Goal: Find contact information: Find contact information

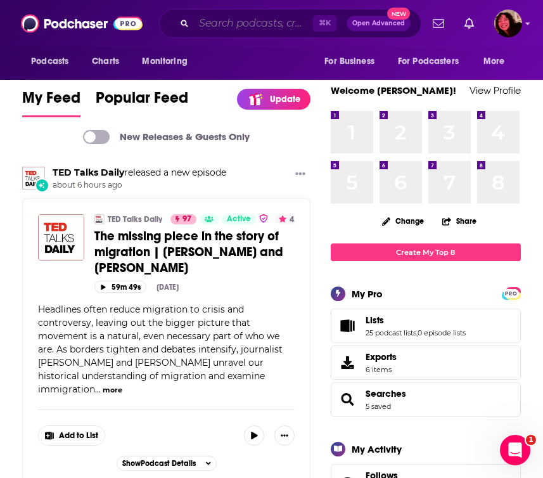
click at [261, 22] on input "Search podcasts, credits, & more..." at bounding box center [253, 23] width 119 height 20
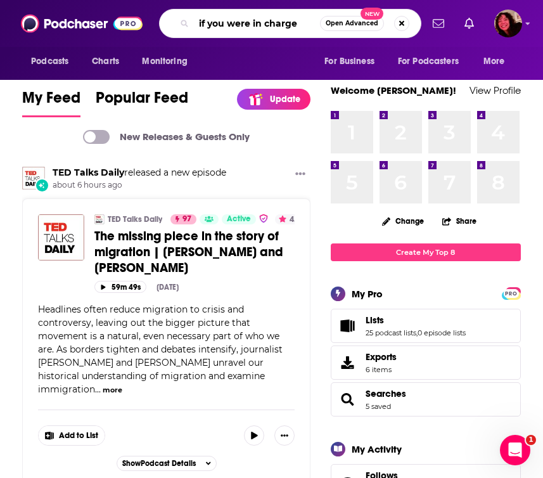
type input "if you were in charge"
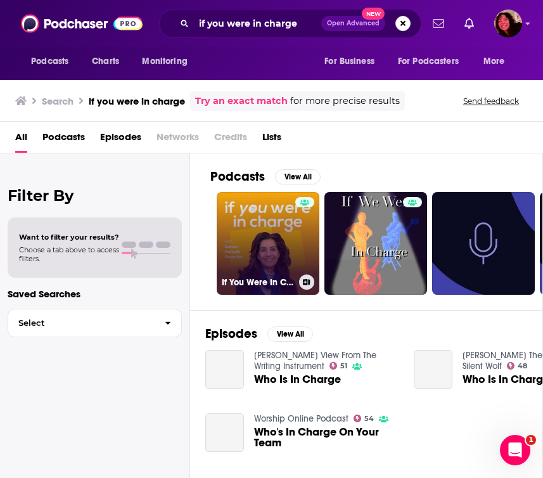
click at [254, 243] on link "If You Were In Charge" at bounding box center [268, 243] width 103 height 103
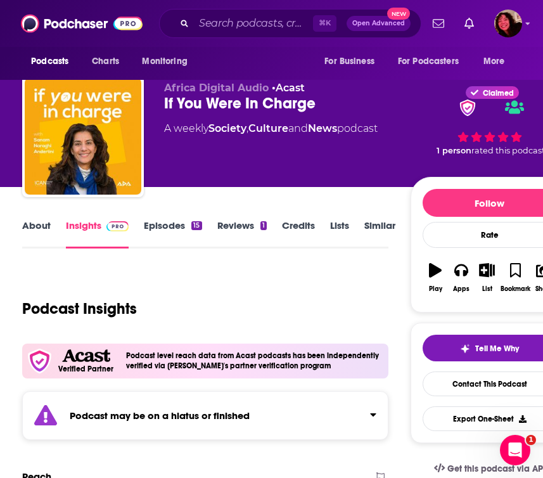
scroll to position [11, 0]
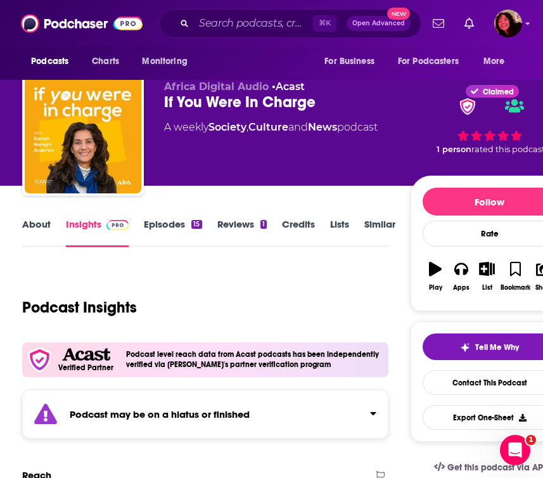
click at [330, 422] on div "Podcast may be on a hiatus or finished" at bounding box center [205, 414] width 366 height 49
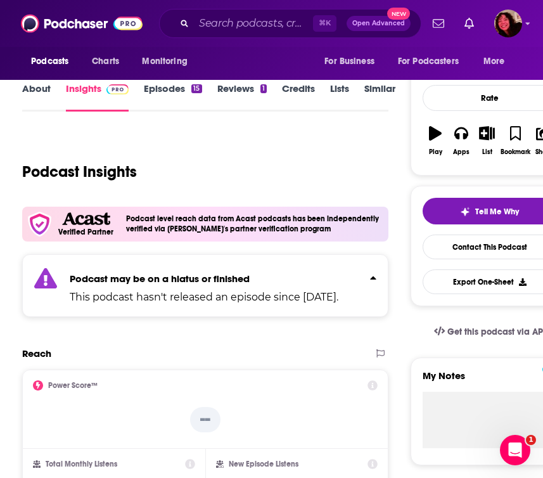
scroll to position [0, 0]
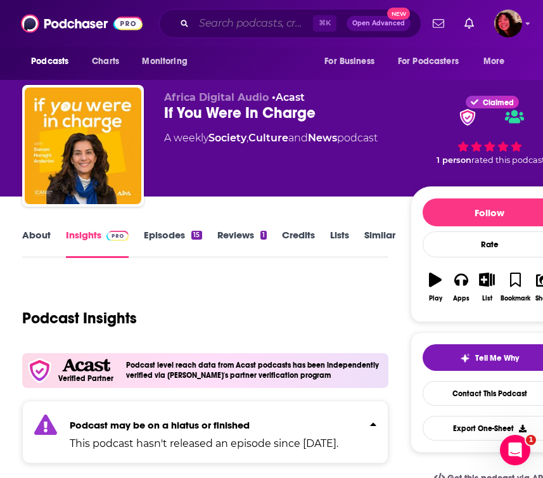
click at [245, 23] on input "Search podcasts, credits, & more..." at bounding box center [253, 23] width 119 height 20
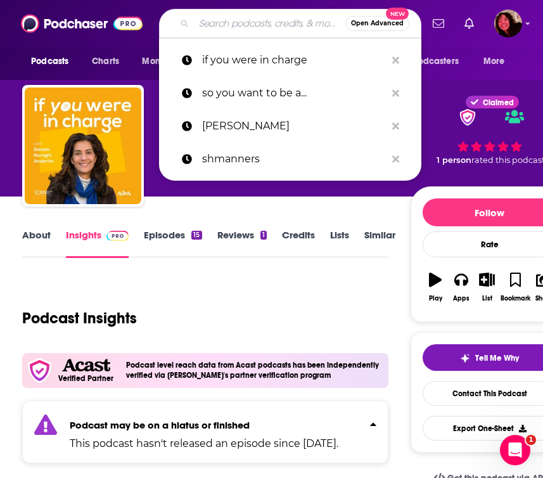
paste input "Second Helpings"
type input "Second Helpings"
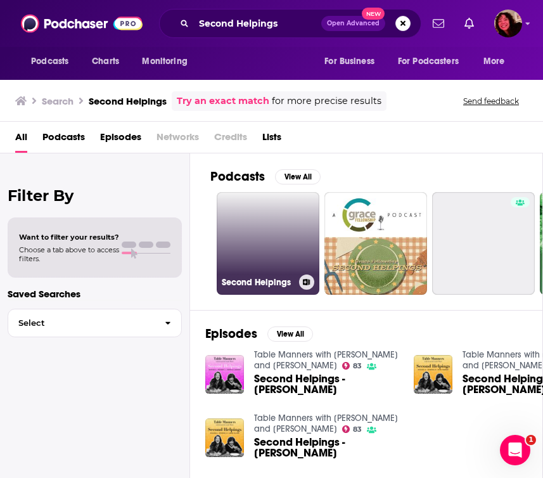
click at [272, 268] on link "Second Helpings" at bounding box center [268, 243] width 103 height 103
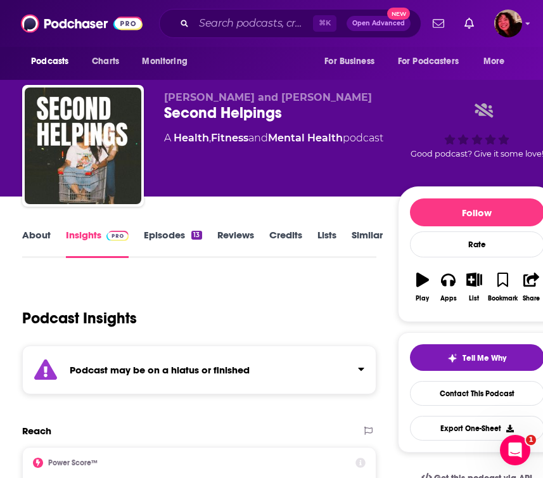
click at [281, 368] on div "Podcast may be on a hiatus or finished" at bounding box center [199, 370] width 354 height 49
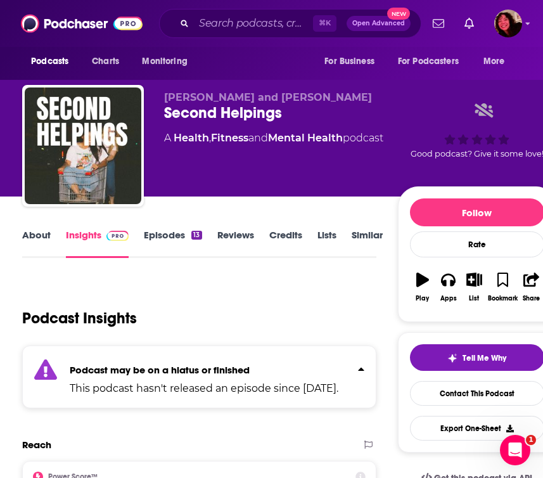
click at [281, 368] on p "Podcast may be on a hiatus or finished" at bounding box center [204, 370] width 269 height 12
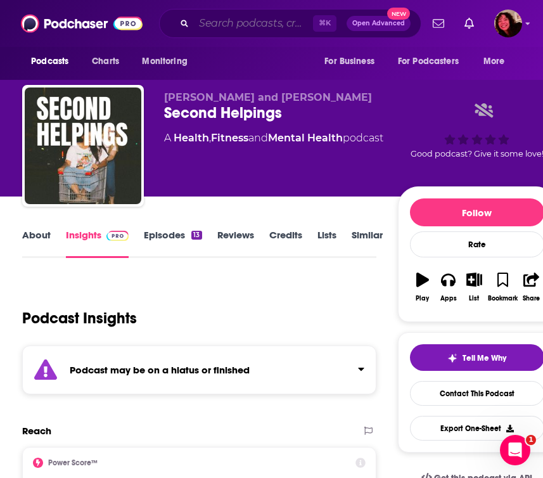
click at [234, 27] on input "Search podcasts, credits, & more..." at bounding box center [253, 23] width 119 height 20
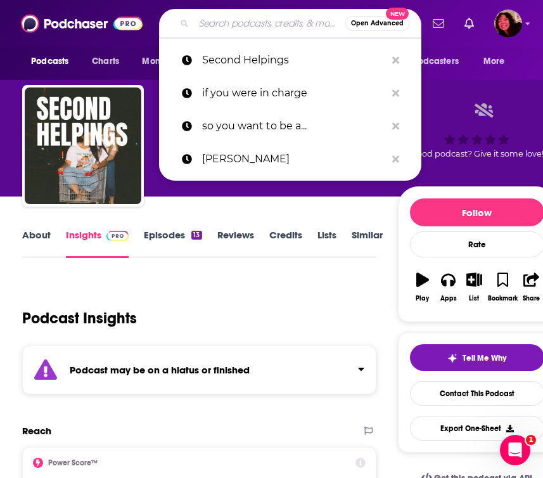
paste input "People Who Read People: A Behavior & Psychology Podcast"
type input "People Who Read People: A Behavior & Psychology Podcast"
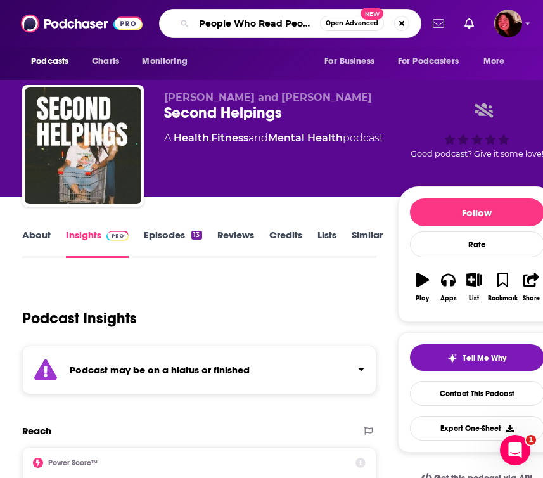
scroll to position [0, 163]
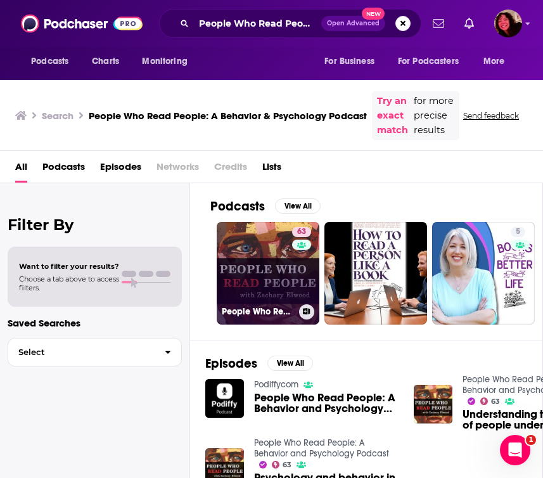
click at [251, 285] on link "63 People Who Read People: A Behavior and Psychology Podcast" at bounding box center [268, 273] width 103 height 103
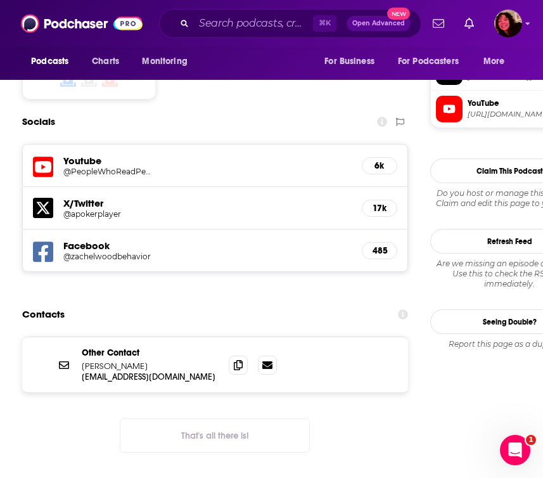
scroll to position [1199, 0]
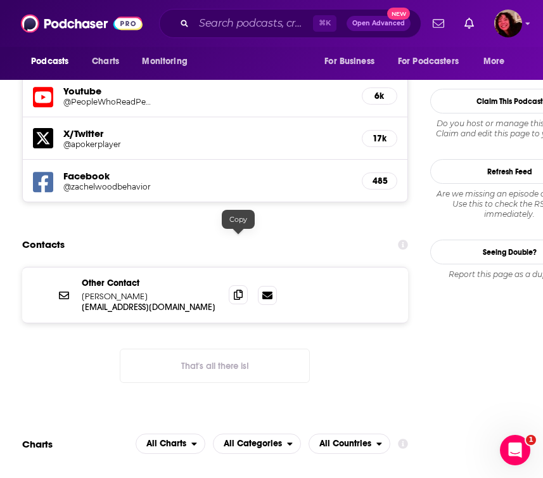
click at [231, 285] on span at bounding box center [238, 294] width 19 height 19
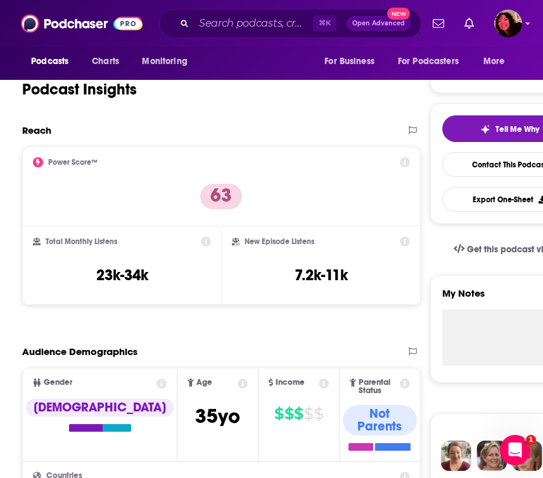
scroll to position [0, 0]
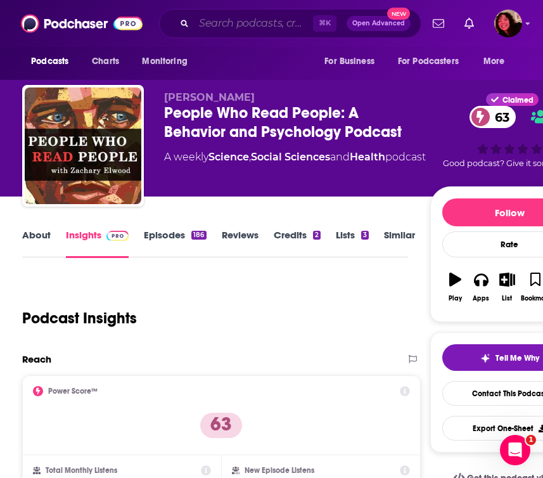
click at [254, 30] on input "Search podcasts, credits, & more..." at bounding box center [253, 23] width 119 height 20
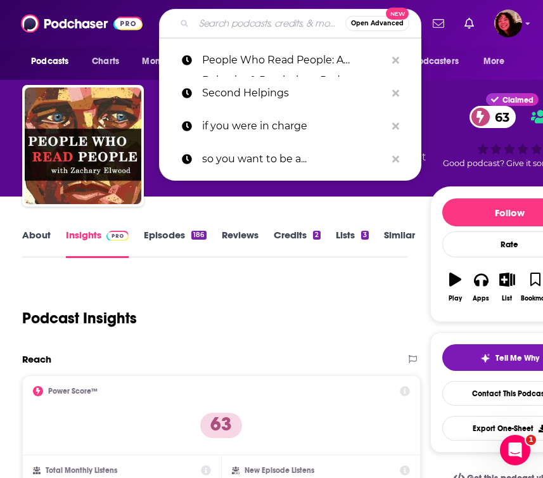
paste input "The Real Network"
type input "The Real Network"
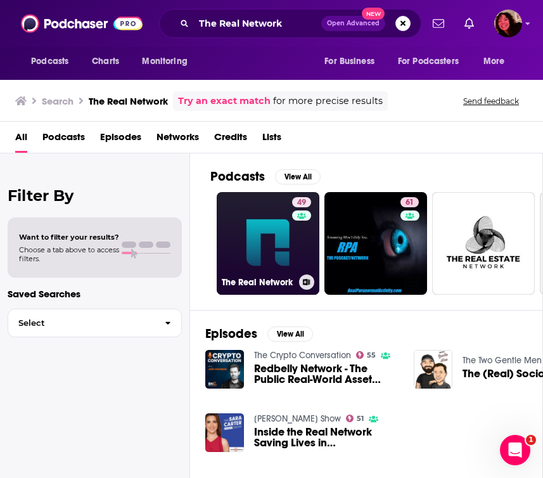
click at [268, 262] on link "49 The Real Network" at bounding box center [268, 243] width 103 height 103
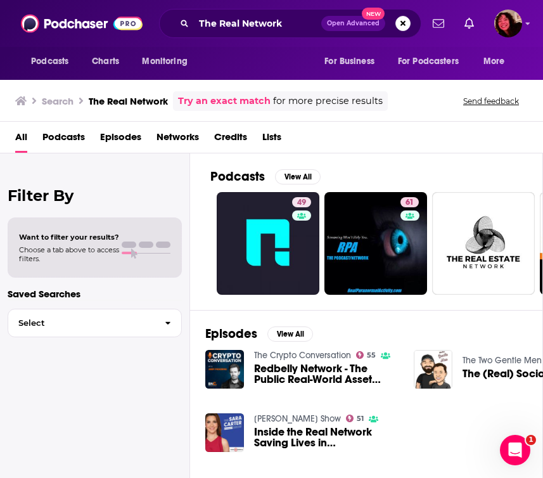
click at [294, 36] on div "The Real Network Open Advanced New" at bounding box center [290, 23] width 262 height 29
click at [271, 23] on input "The Real Network" at bounding box center [257, 23] width 127 height 20
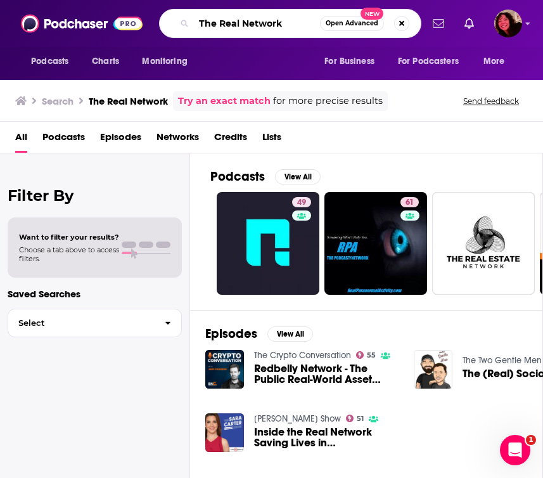
click at [271, 23] on input "The Real Network" at bounding box center [257, 23] width 126 height 20
paste input "Adult-ish"
type input "Adult-ish"
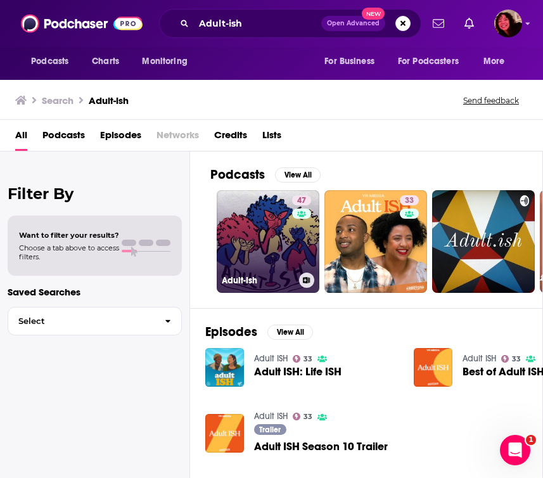
click at [282, 266] on link "47 Adult-Ish" at bounding box center [268, 241] width 103 height 103
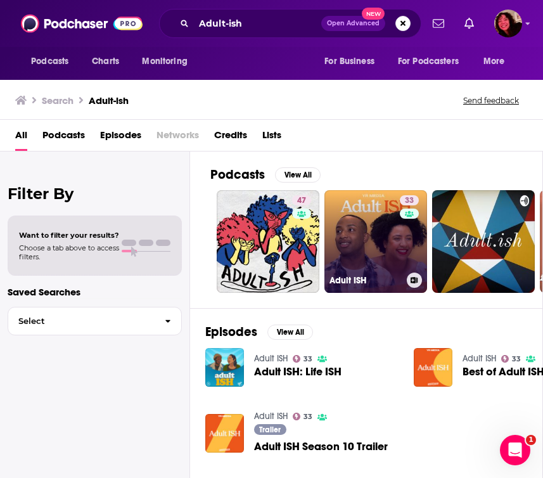
click at [353, 246] on link "33 Adult ISH" at bounding box center [376, 241] width 103 height 103
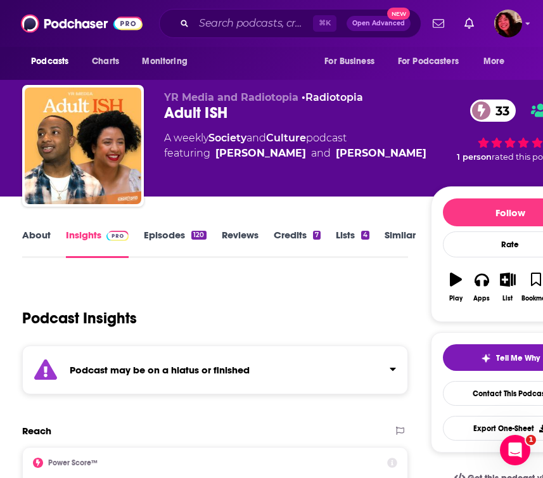
scroll to position [81, 0]
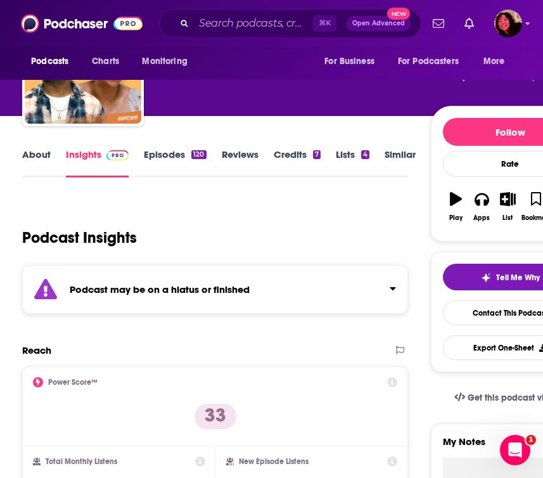
click at [244, 280] on div "Podcast may be on a hiatus or finished" at bounding box center [215, 289] width 386 height 49
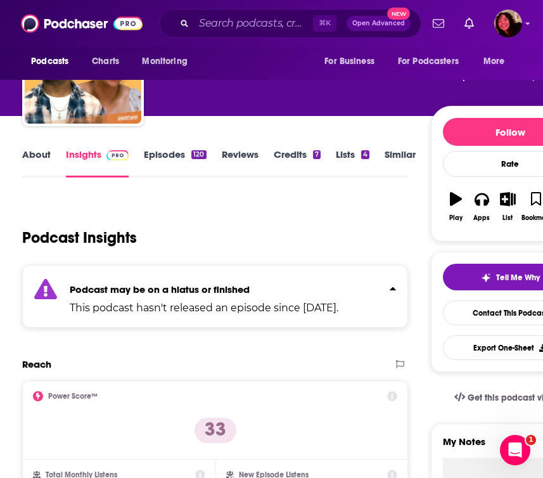
click at [244, 280] on div "Podcast may be on a hiatus or finished This podcast hasn't released an episode …" at bounding box center [204, 296] width 269 height 39
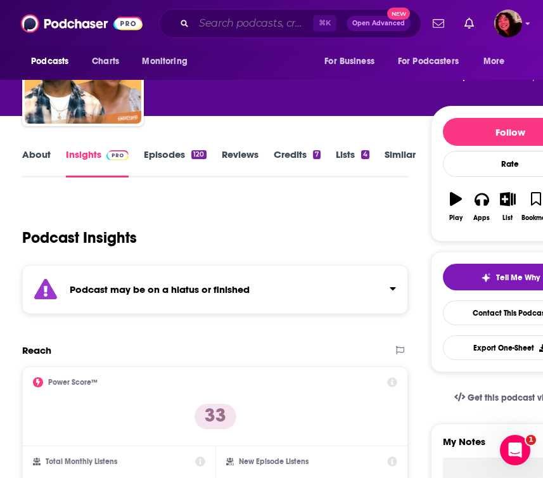
click at [275, 23] on input "Search podcasts, credits, & more..." at bounding box center [253, 23] width 119 height 20
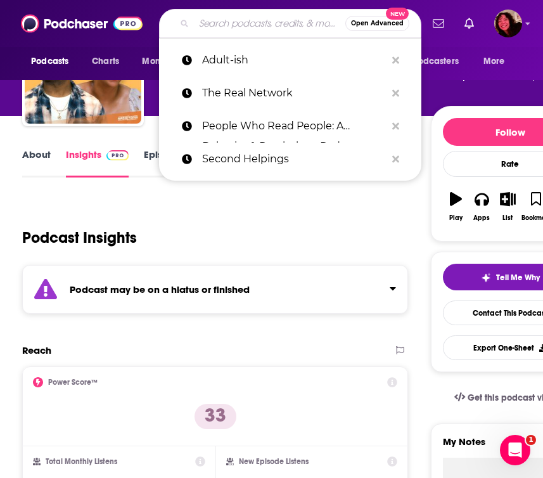
paste input "Articles of Interest"
type input "Articles of Interest"
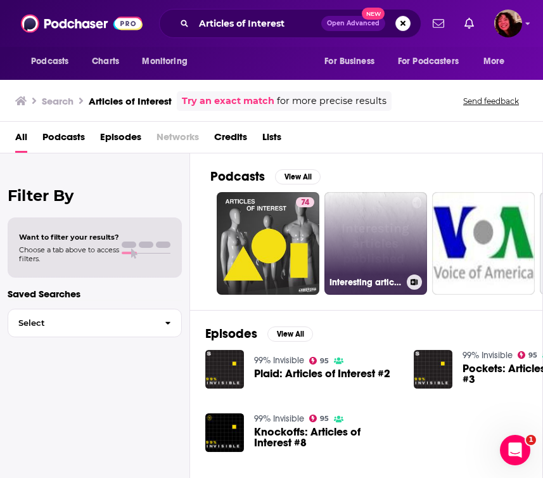
scroll to position [0, 14]
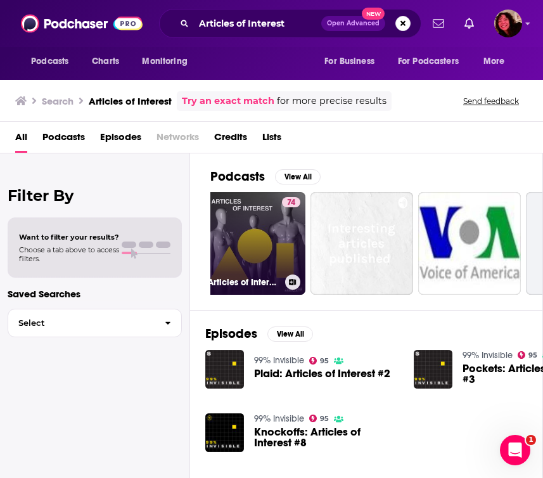
click at [249, 239] on link "74 Articles of Interest" at bounding box center [254, 243] width 103 height 103
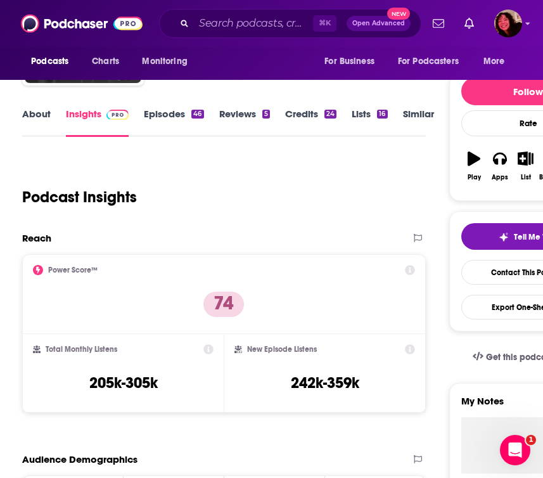
scroll to position [92, 0]
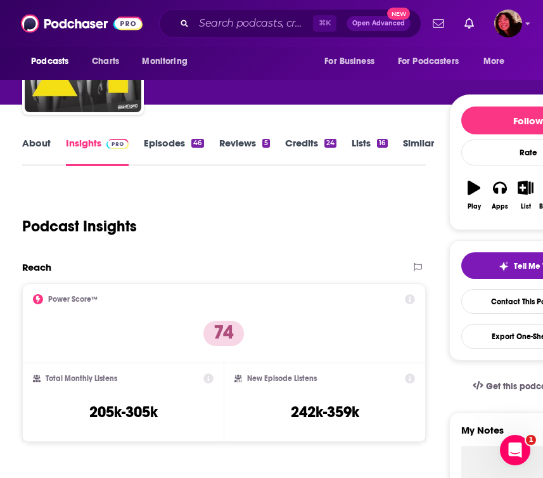
click at [46, 150] on link "About" at bounding box center [36, 151] width 29 height 29
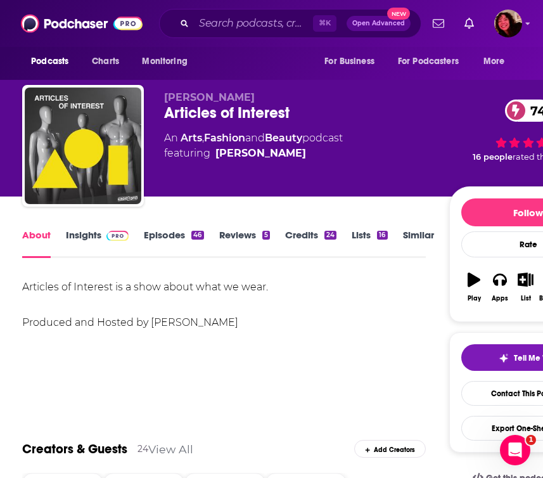
click at [88, 229] on link "Insights" at bounding box center [97, 243] width 63 height 29
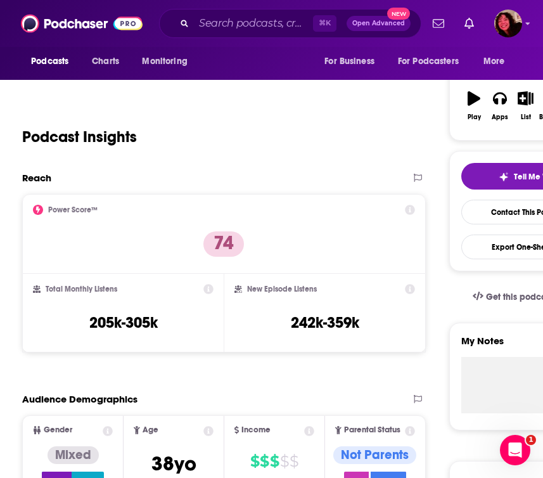
scroll to position [136, 0]
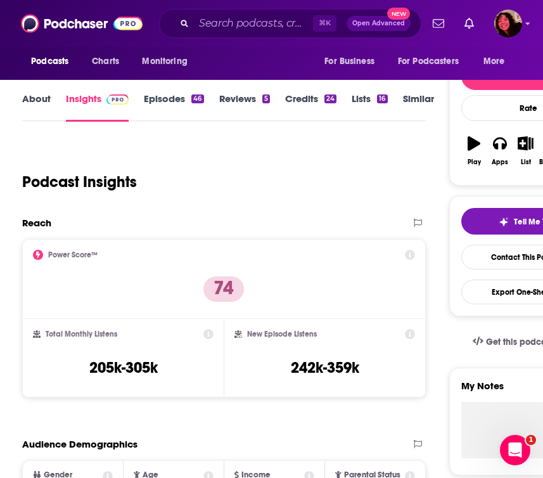
click at [237, 34] on div "⌘ K Open Advanced New" at bounding box center [290, 23] width 262 height 29
click at [226, 29] on input "Search podcasts, credits, & more..." at bounding box center [253, 23] width 119 height 20
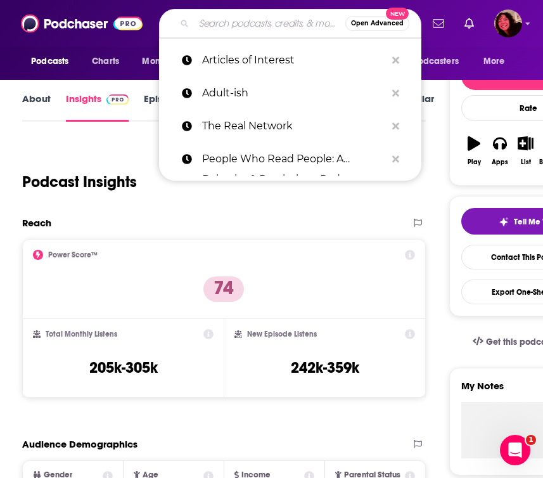
paste input "Mortified"
type input "Mortified"
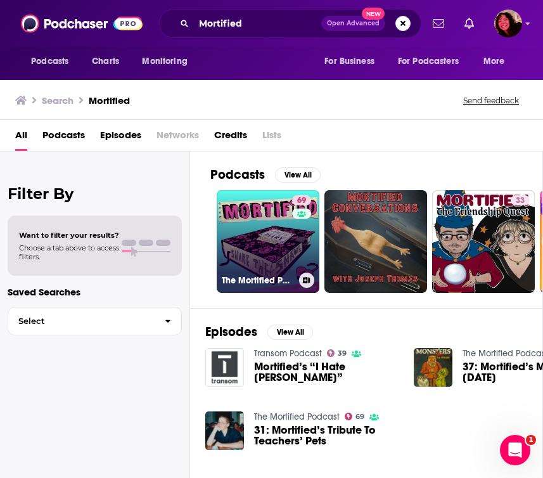
click at [266, 261] on link "69 The Mortified Podcast" at bounding box center [268, 241] width 103 height 103
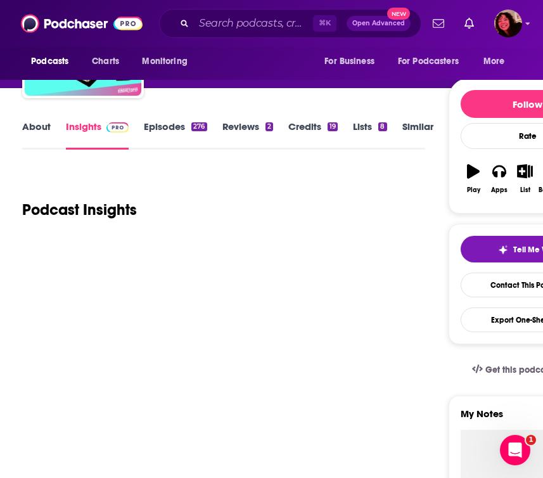
scroll to position [109, 0]
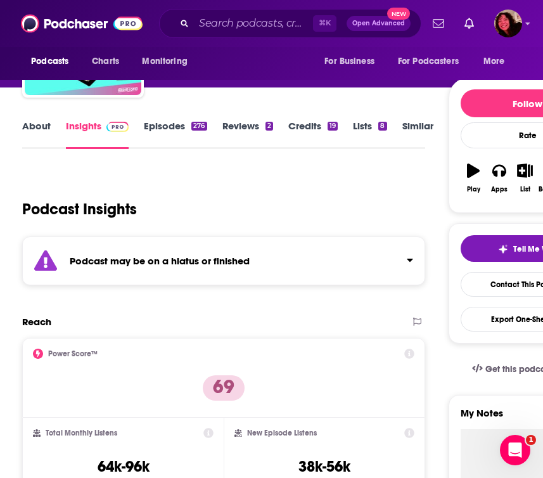
click at [351, 269] on div "Podcast may be on a hiatus or finished" at bounding box center [223, 261] width 403 height 49
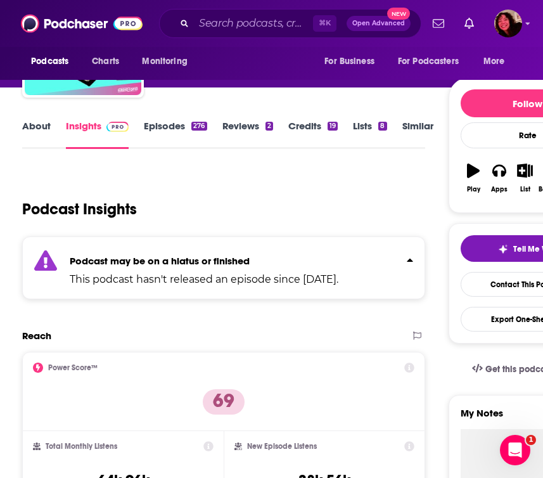
click at [339, 274] on p "This podcast hasn't released an episode since Dec 29th, 2024." at bounding box center [204, 279] width 269 height 15
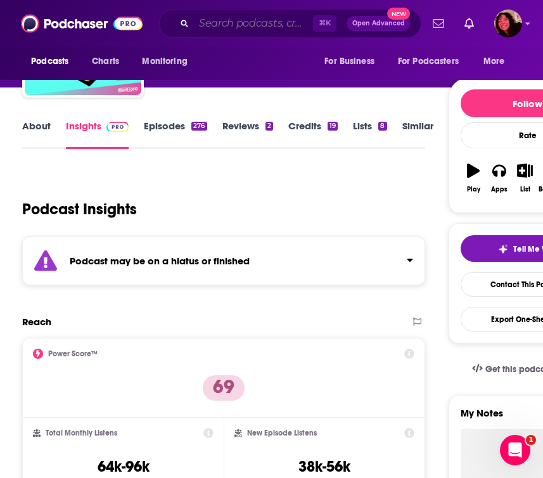
click at [238, 22] on input "Search podcasts, credits, & more..." at bounding box center [253, 23] width 119 height 20
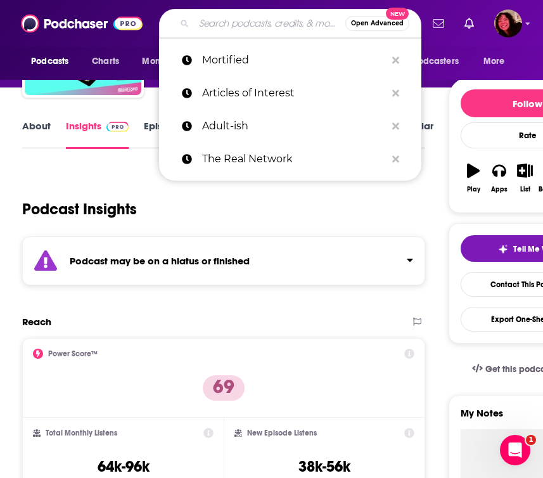
paste input "Depresh Mode with [PERSON_NAME]"
type input "Depresh Mode with [PERSON_NAME]"
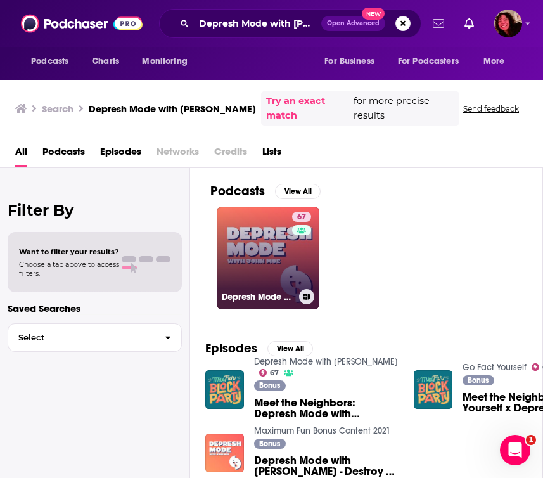
click at [256, 243] on link "67 Depresh Mode with [PERSON_NAME]" at bounding box center [268, 258] width 103 height 103
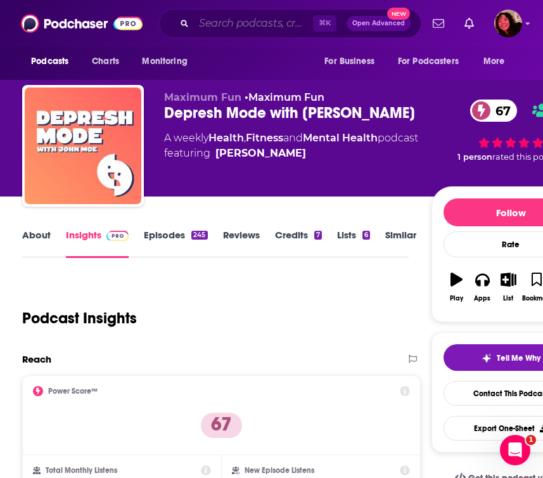
click at [251, 27] on input "Search podcasts, credits, & more..." at bounding box center [253, 23] width 119 height 20
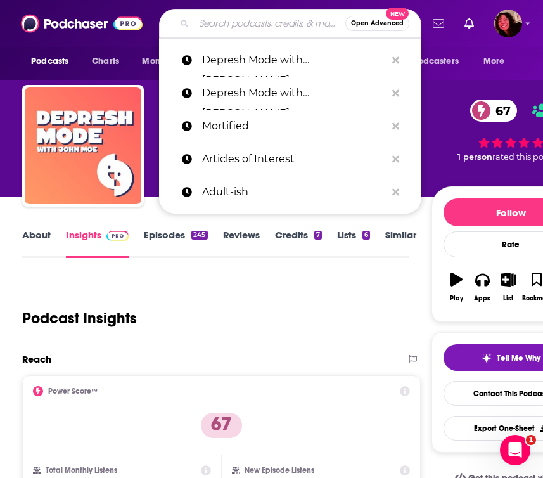
paste input "Schmanners"
type input "Schmanners"
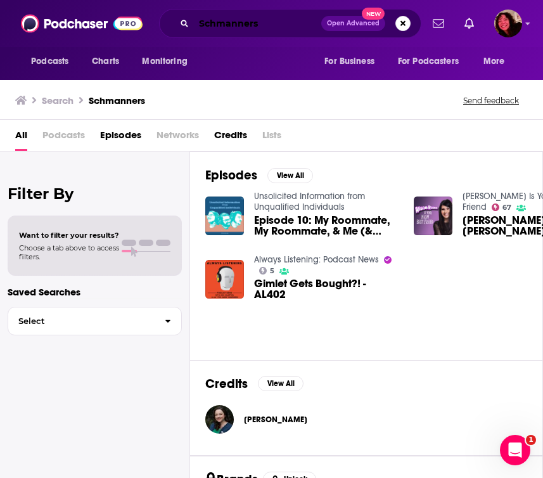
click at [231, 32] on input "Schmanners" at bounding box center [257, 23] width 127 height 20
click at [228, 23] on input "Schmanners" at bounding box center [257, 23] width 127 height 20
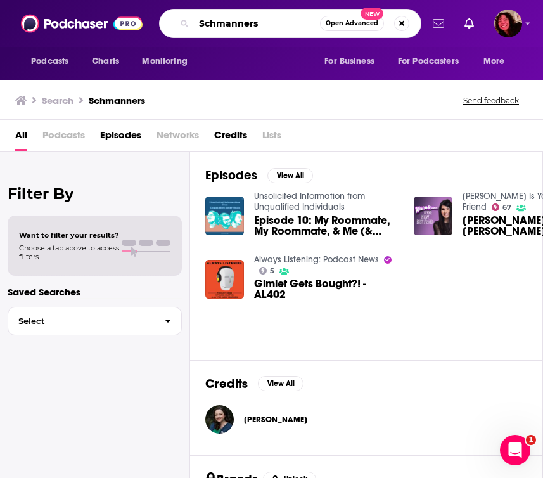
click at [198, 22] on input "Schmanners" at bounding box center [257, 23] width 126 height 20
click at [257, 26] on input "Schmanners" at bounding box center [257, 23] width 126 height 20
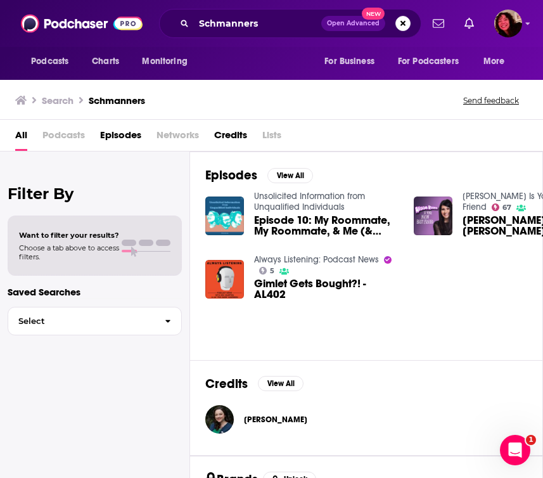
click at [73, 139] on span "Podcasts" at bounding box center [63, 138] width 42 height 26
click at [119, 133] on span "Episodes" at bounding box center [120, 138] width 41 height 26
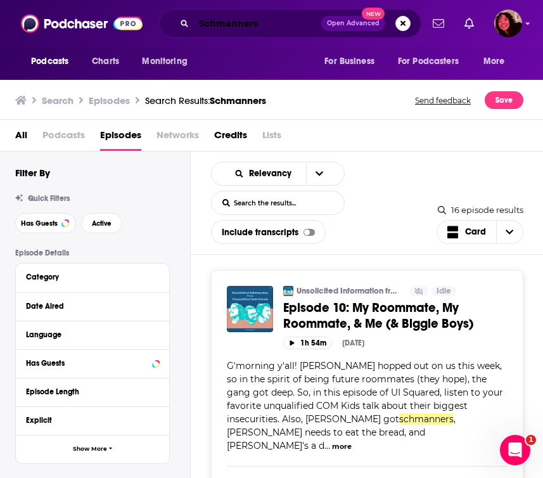
click at [257, 27] on input "Schmanners" at bounding box center [257, 23] width 127 height 20
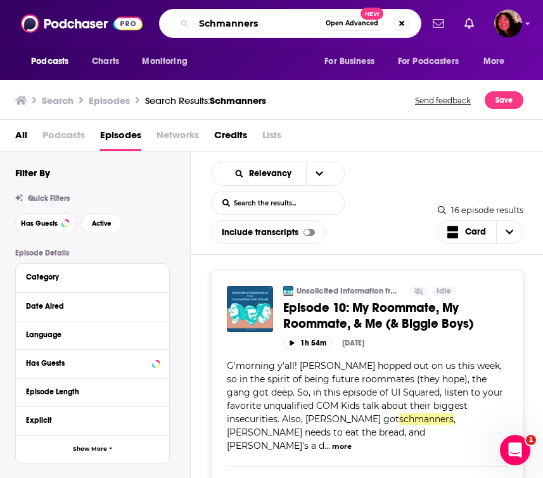
click at [257, 27] on input "Schmanners" at bounding box center [257, 23] width 126 height 20
paste input "Search podcasts, credits, & more..."
type input "Shmanners"
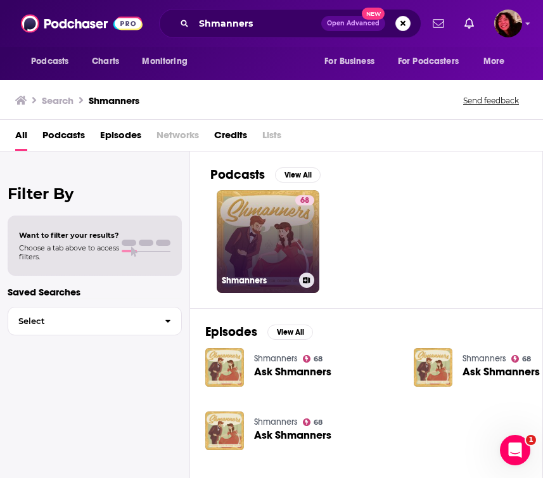
click at [287, 249] on link "68 Shmanners" at bounding box center [268, 241] width 103 height 103
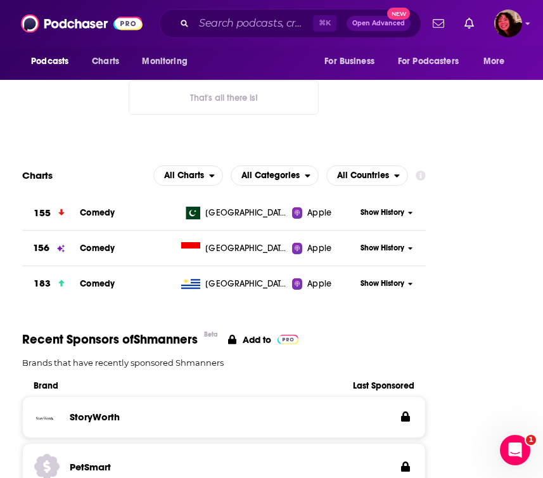
scroll to position [1349, 0]
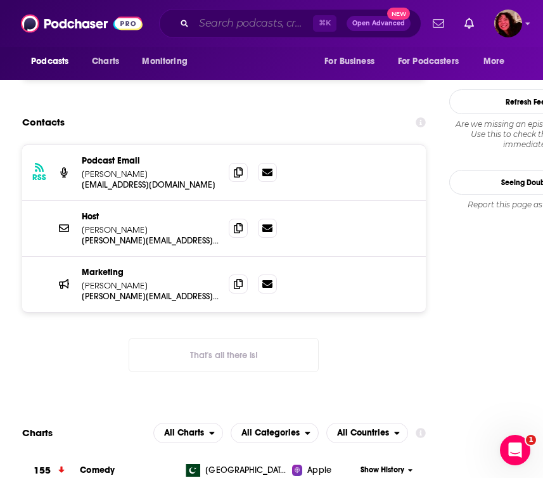
click at [259, 20] on input "Search podcasts, credits, & more..." at bounding box center [253, 23] width 119 height 20
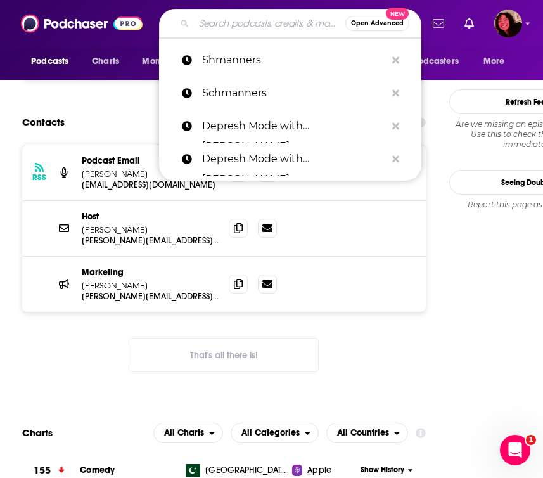
paste input "Still Buffering"
type input "Still Buffering"
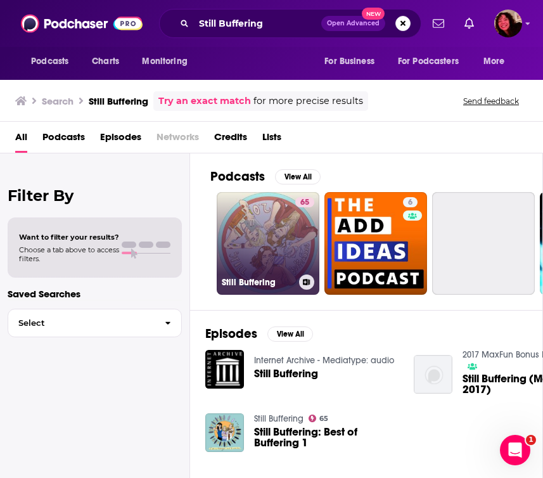
click at [268, 254] on link "65 Still Buffering" at bounding box center [268, 243] width 103 height 103
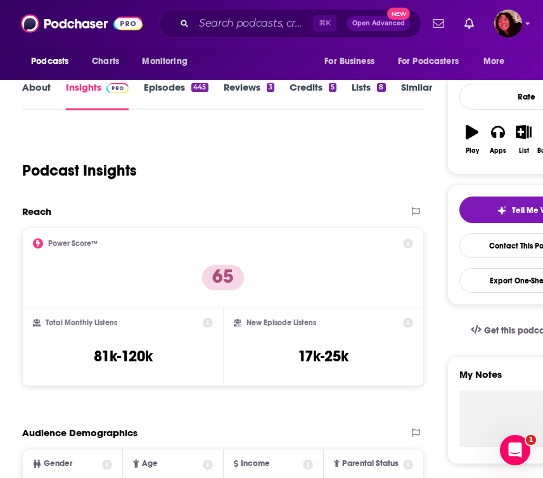
scroll to position [2475, 0]
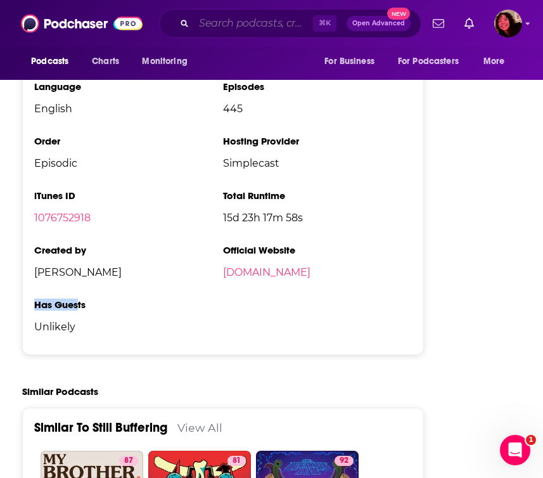
click at [240, 24] on input "Search podcasts, credits, & more..." at bounding box center [253, 23] width 119 height 20
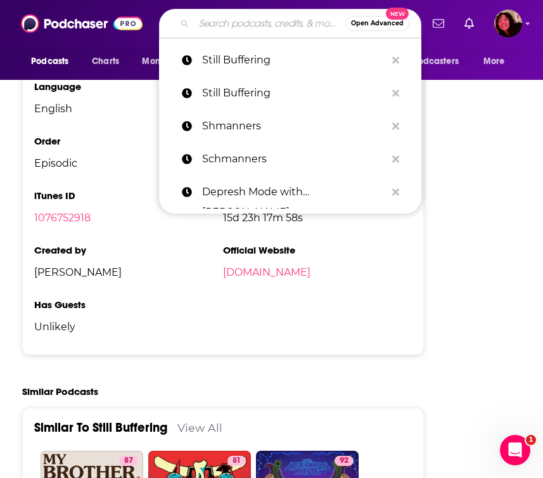
paste input "Depresh Mode with [PERSON_NAME]"
type input "Depresh Mode with [PERSON_NAME]"
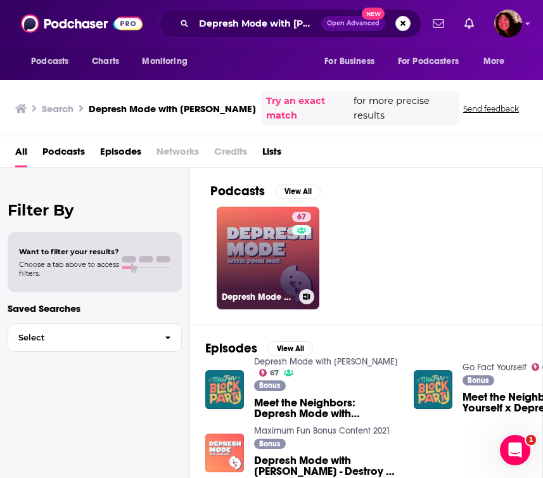
click at [268, 244] on link "67 Depresh Mode with [PERSON_NAME]" at bounding box center [268, 258] width 103 height 103
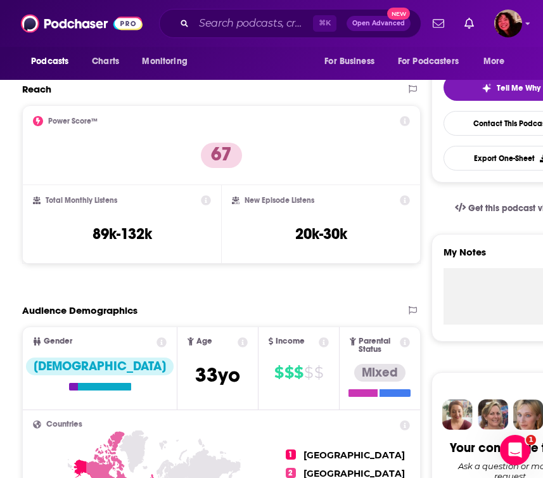
scroll to position [2785, 0]
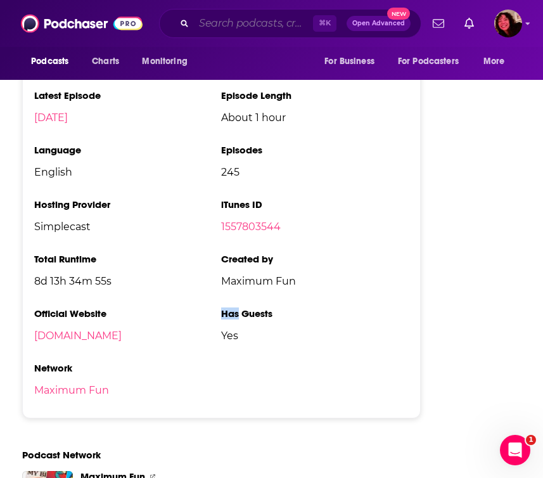
click at [275, 33] on input "Search podcasts, credits, & more..." at bounding box center [253, 23] width 119 height 20
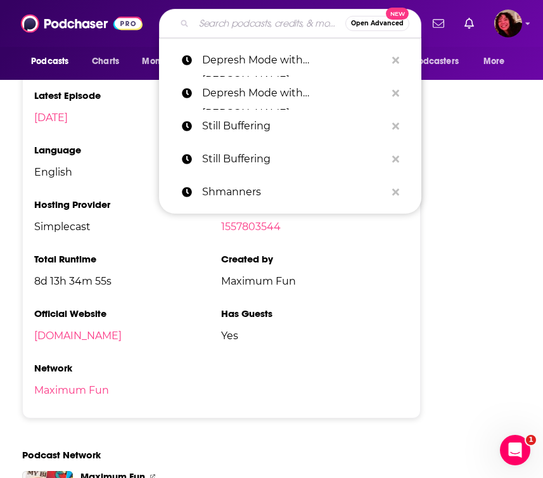
paste input "Out There"
type input "Out There"
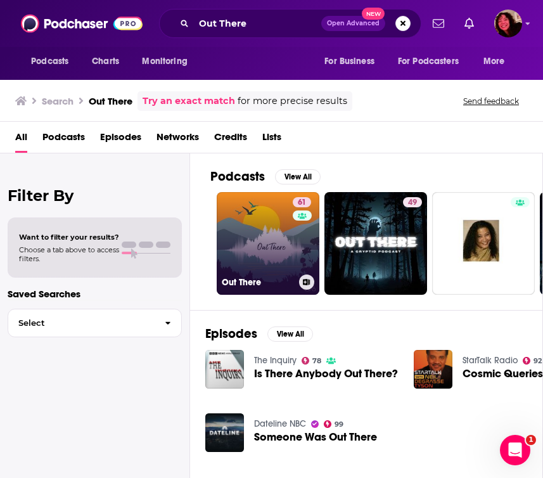
click at [266, 264] on link "61 Out There" at bounding box center [268, 243] width 103 height 103
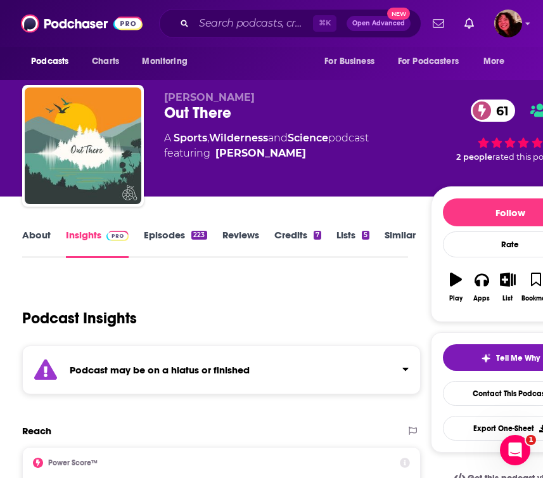
click at [176, 368] on strong "Podcast may be on a hiatus or finished" at bounding box center [160, 370] width 180 height 12
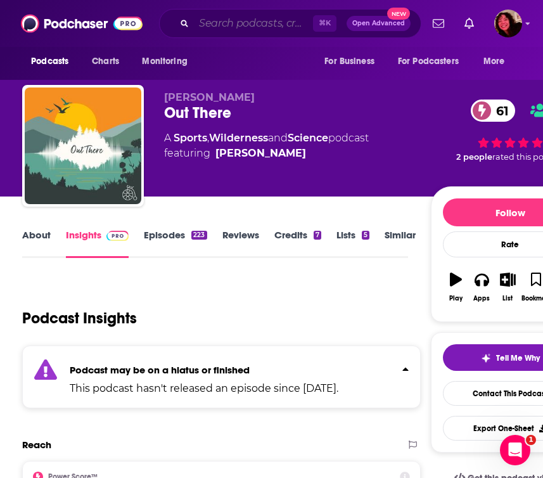
click at [235, 28] on input "Search podcasts, credits, & more..." at bounding box center [253, 23] width 119 height 20
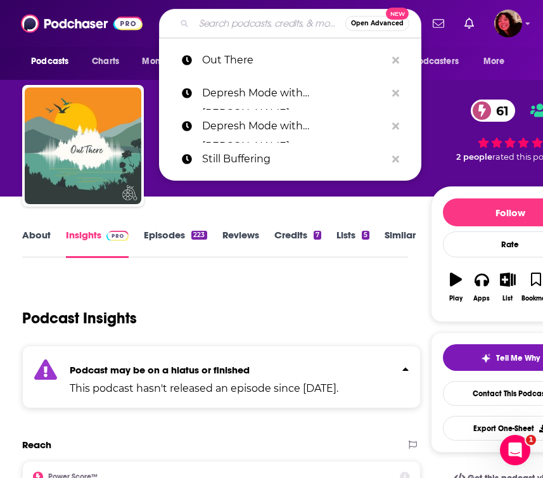
paste input "Subtitle"
type input "Subtitle"
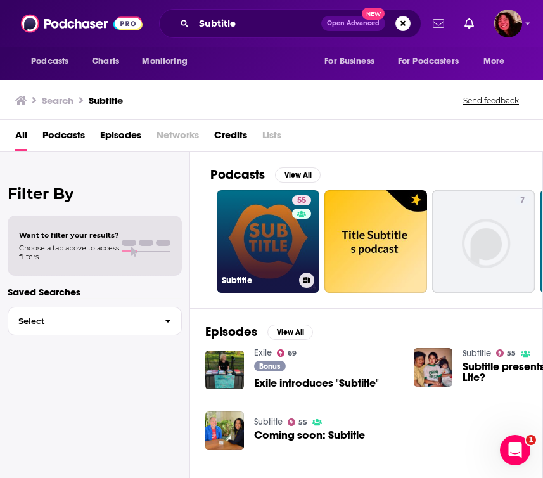
click at [285, 273] on div "Subtitle" at bounding box center [268, 280] width 93 height 15
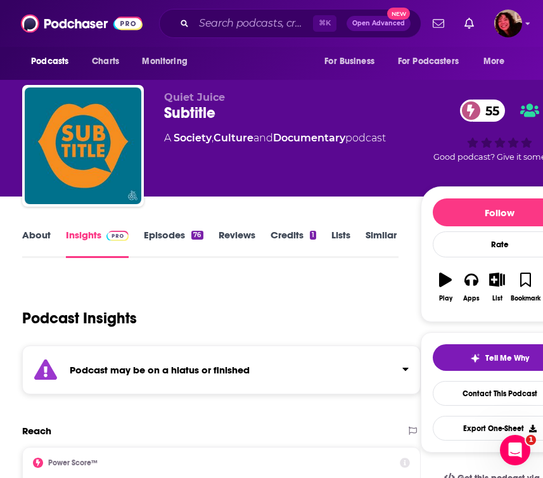
click at [263, 363] on div "Podcast may be on a hiatus or finished" at bounding box center [221, 370] width 399 height 49
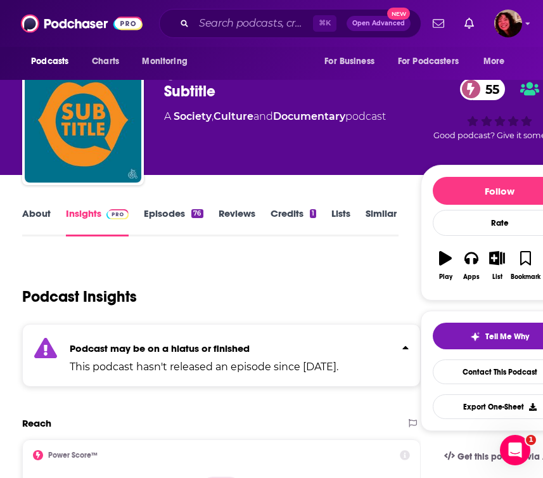
scroll to position [8, 0]
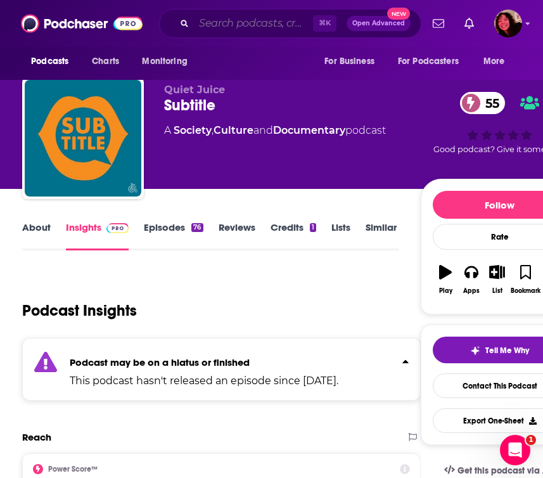
click at [252, 28] on input "Search podcasts, credits, & more..." at bounding box center [253, 23] width 119 height 20
paste input "For the Healthy Hoes"
type input "For the Healthy Hoes"
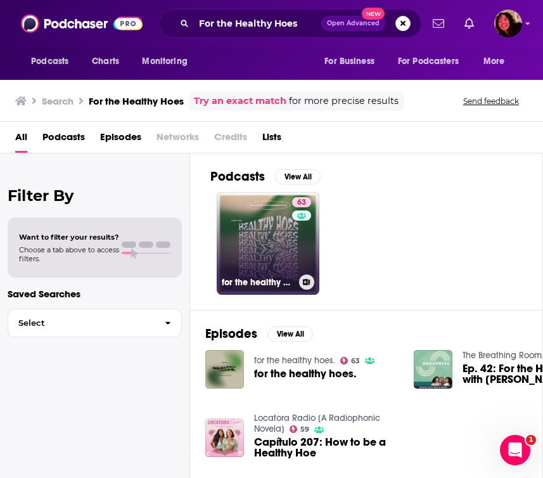
click at [270, 261] on link "63 for the healthy hoes." at bounding box center [268, 243] width 103 height 103
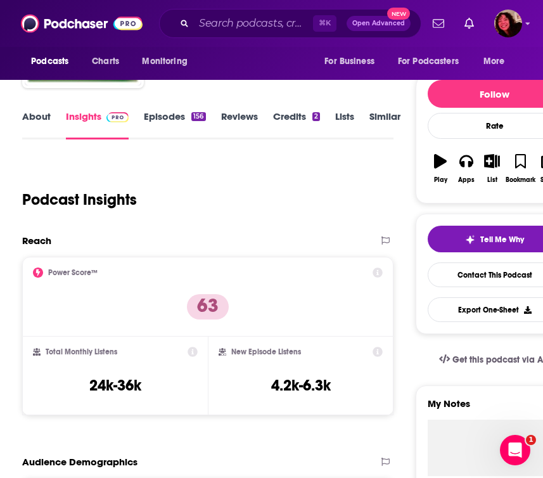
scroll to position [2271, 0]
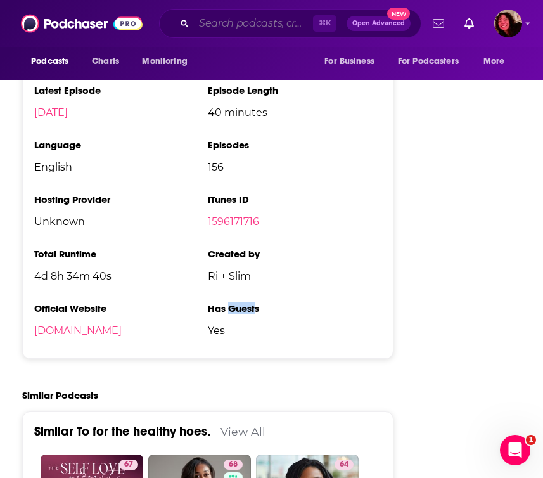
click at [253, 27] on input "Search podcasts, credits, & more..." at bounding box center [253, 23] width 119 height 20
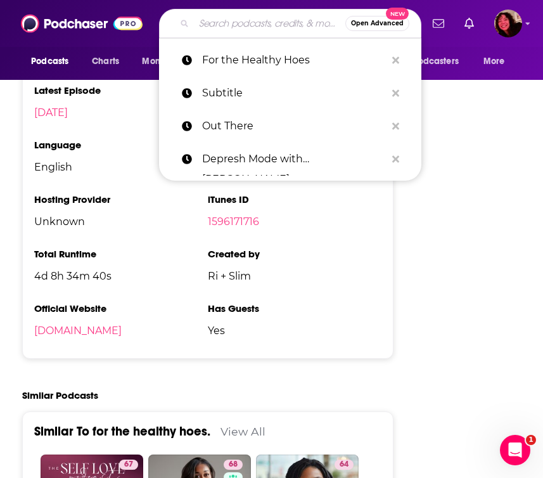
paste input "Cold Turkey"
type input "Cold Turkey"
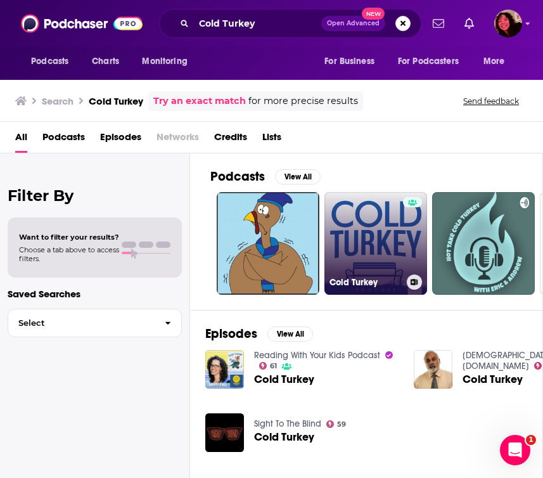
click at [347, 252] on link "Cold Turkey" at bounding box center [376, 243] width 103 height 103
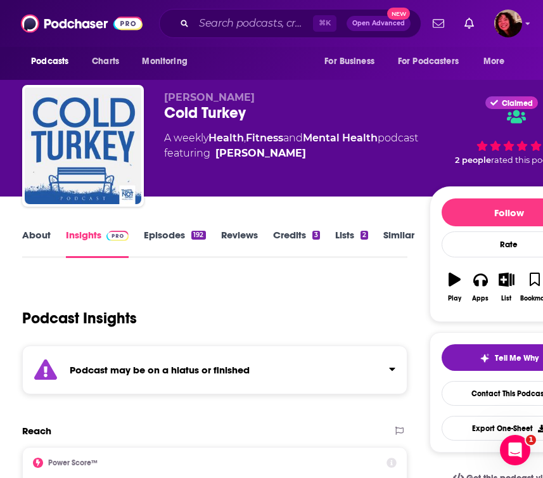
click at [330, 370] on div "Podcast may be on a hiatus or finished" at bounding box center [214, 370] width 385 height 49
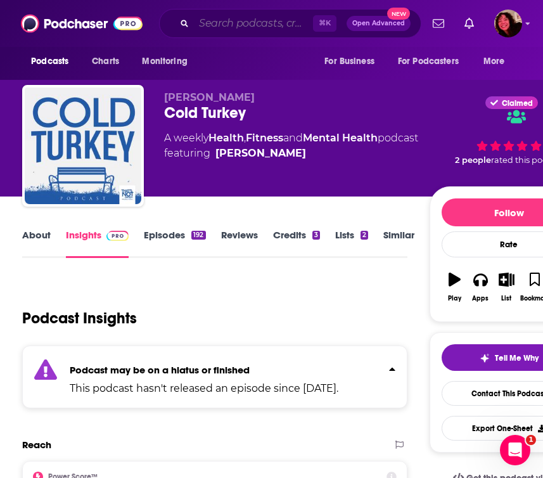
click at [228, 25] on input "Search podcasts, credits, & more..." at bounding box center [253, 23] width 119 height 20
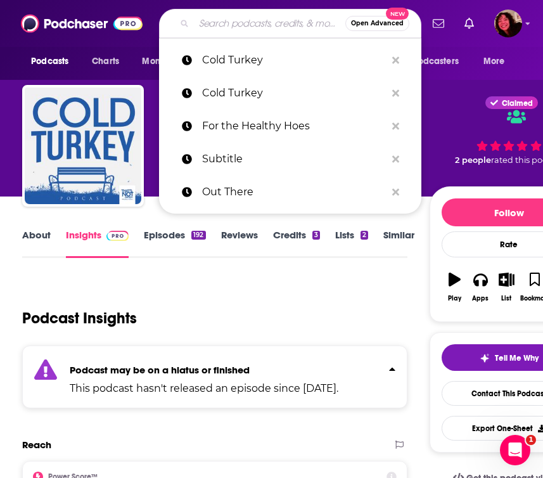
paste input "Excuse Me I Have Something to Say"
type input "Excuse Me I Have Something to Say"
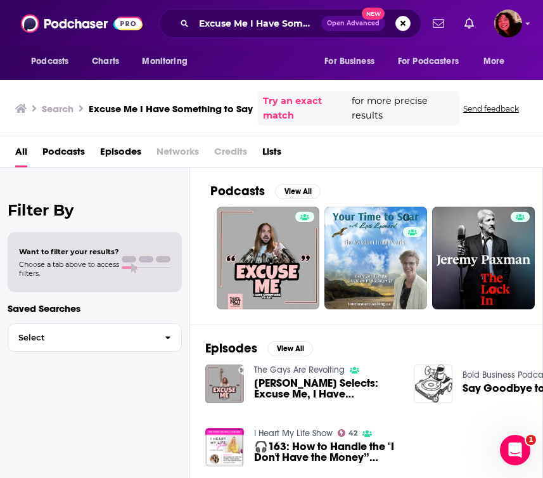
click at [86, 152] on div "All Podcasts Episodes Networks Credits Lists" at bounding box center [274, 154] width 518 height 26
click at [78, 152] on span "Podcasts" at bounding box center [63, 154] width 42 height 26
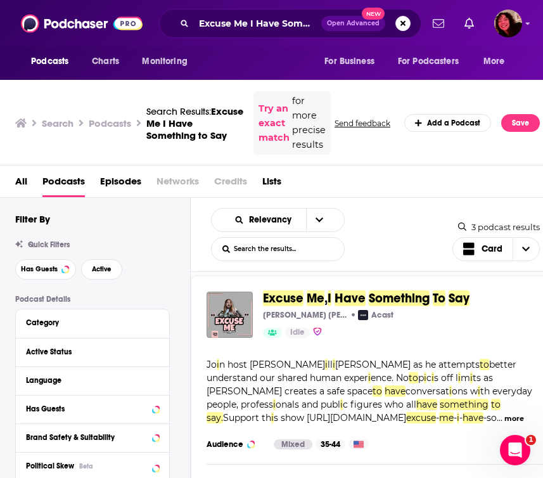
scroll to position [11, 0]
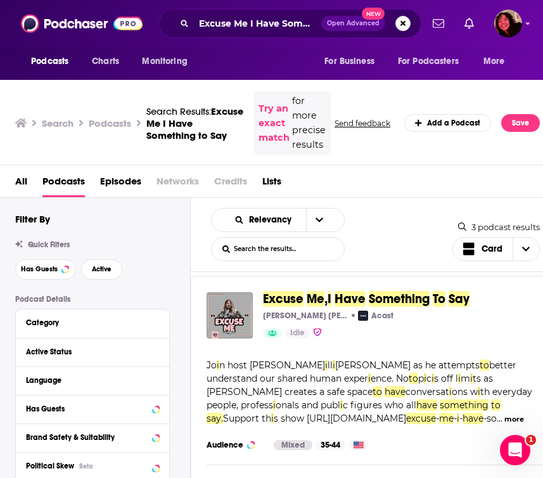
click at [313, 297] on span "Me" at bounding box center [316, 299] width 18 height 16
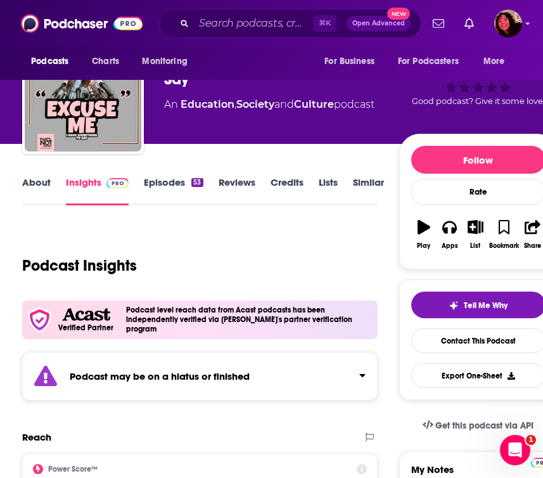
scroll to position [69, 0]
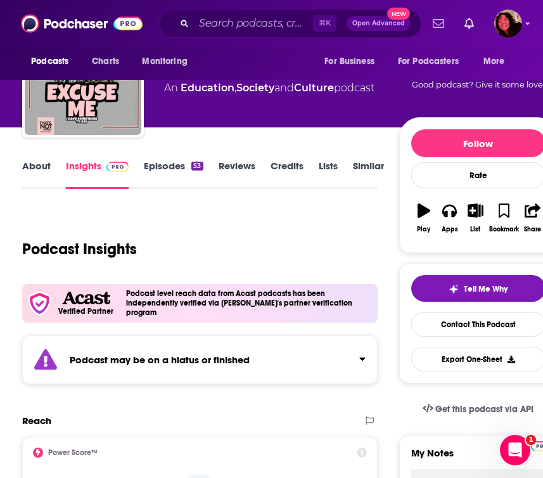
click at [173, 354] on strong "Podcast may be on a hiatus or finished" at bounding box center [160, 360] width 180 height 12
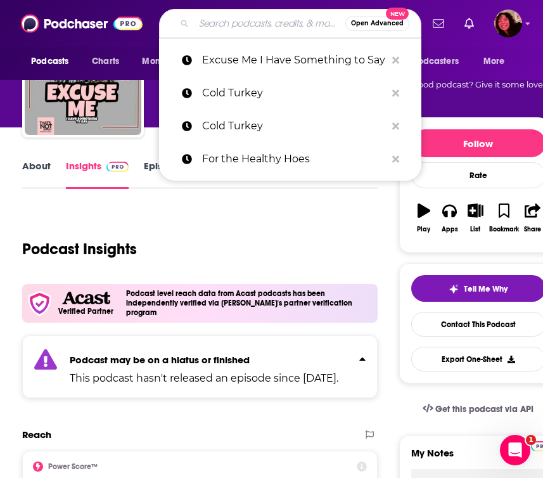
click at [270, 26] on input "Search podcasts, credits, & more..." at bounding box center [270, 23] width 152 height 20
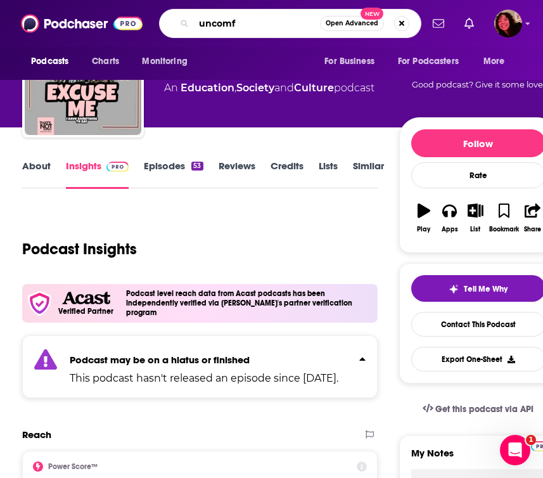
type input "uncomfy"
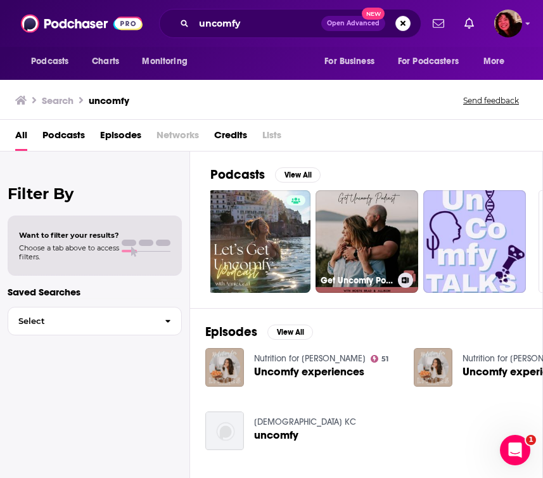
scroll to position [0, 652]
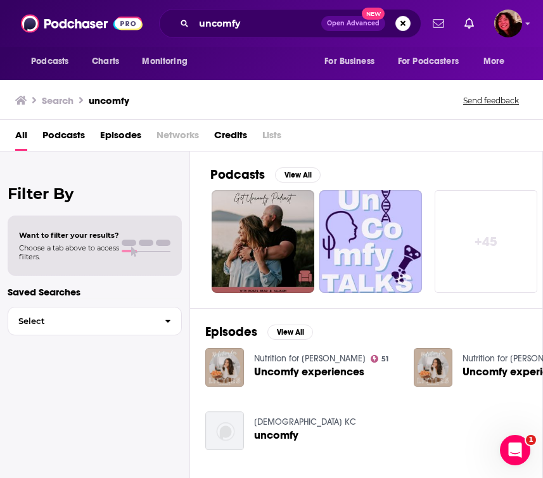
click at [473, 237] on link "+ 45" at bounding box center [486, 241] width 103 height 103
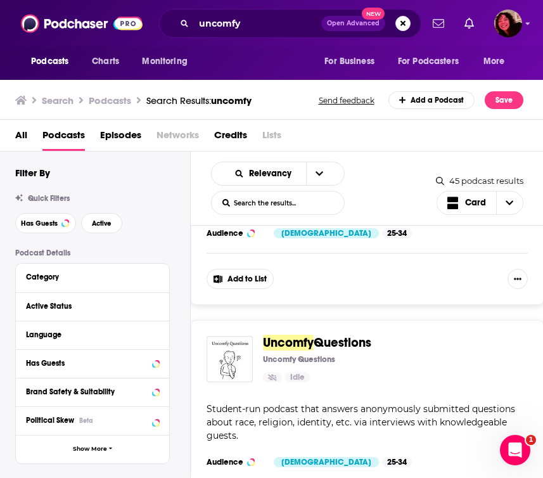
scroll to position [2894, 0]
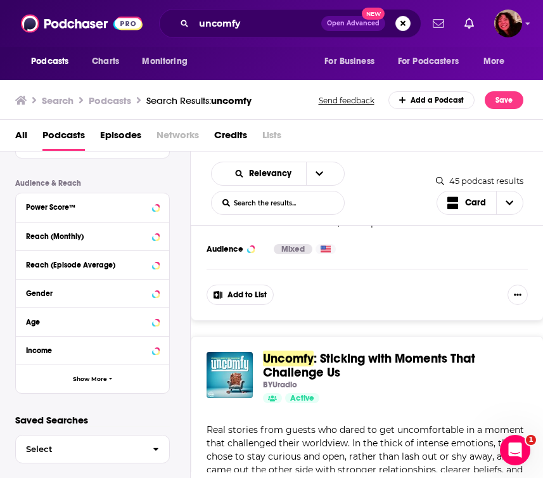
scroll to position [3329, 0]
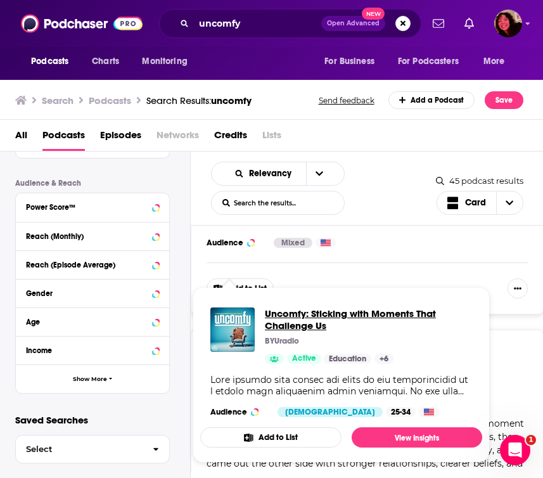
click at [282, 316] on span "Uncomfy: Sticking with Moments That Challenge Us" at bounding box center [368, 320] width 207 height 24
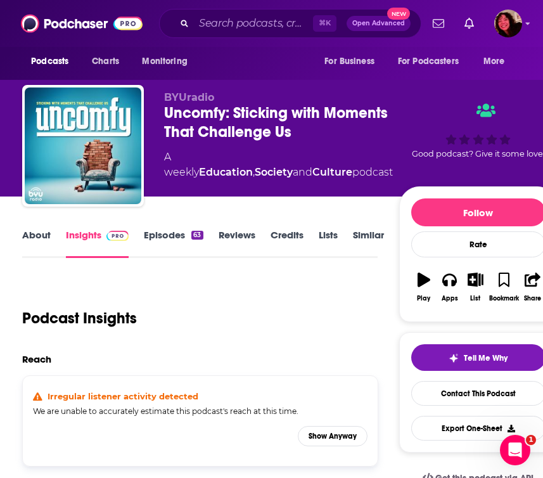
scroll to position [80, 0]
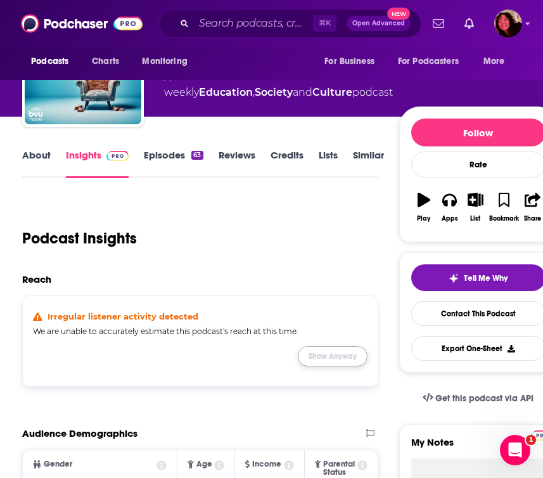
click at [321, 348] on button "Show Anyway" at bounding box center [333, 356] width 70 height 20
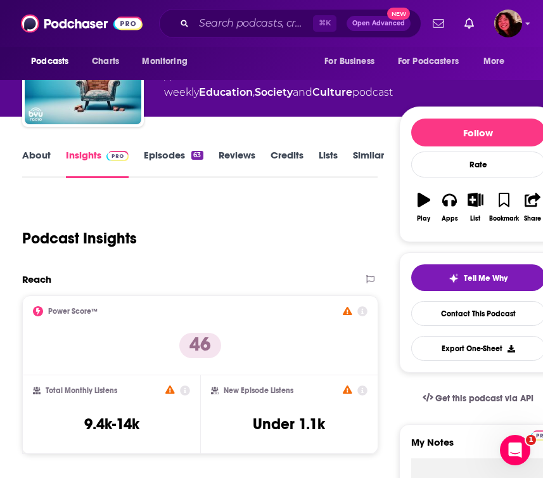
scroll to position [137, 0]
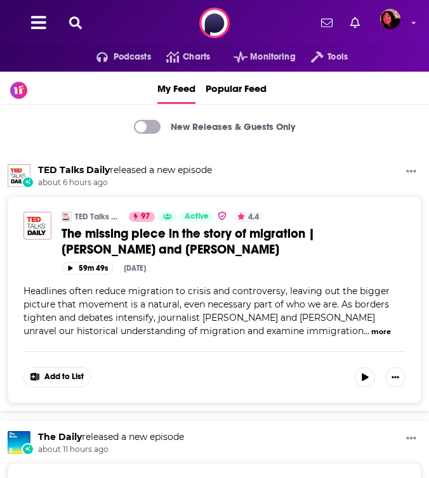
click at [78, 20] on icon at bounding box center [75, 22] width 13 height 13
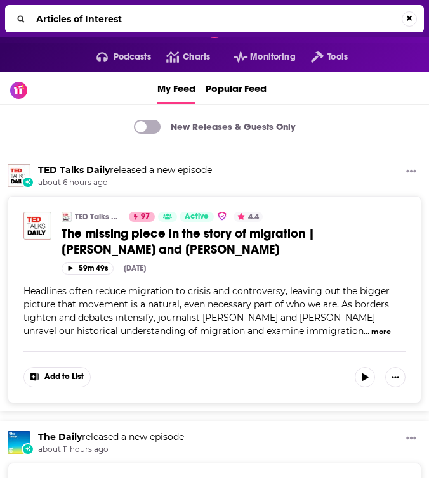
type input "Articles of Interest"
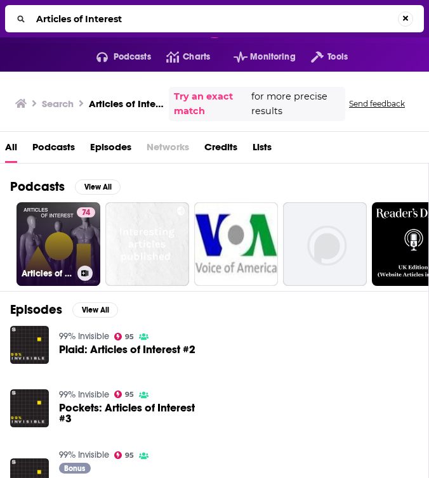
click at [51, 242] on link "74 Articles of Interest" at bounding box center [58, 244] width 84 height 84
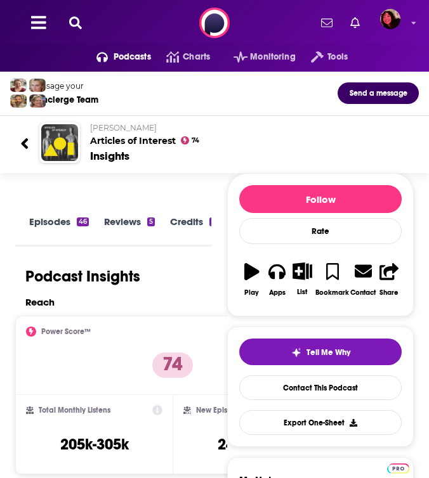
click at [51, 227] on link "Episodes 46" at bounding box center [59, 230] width 60 height 29
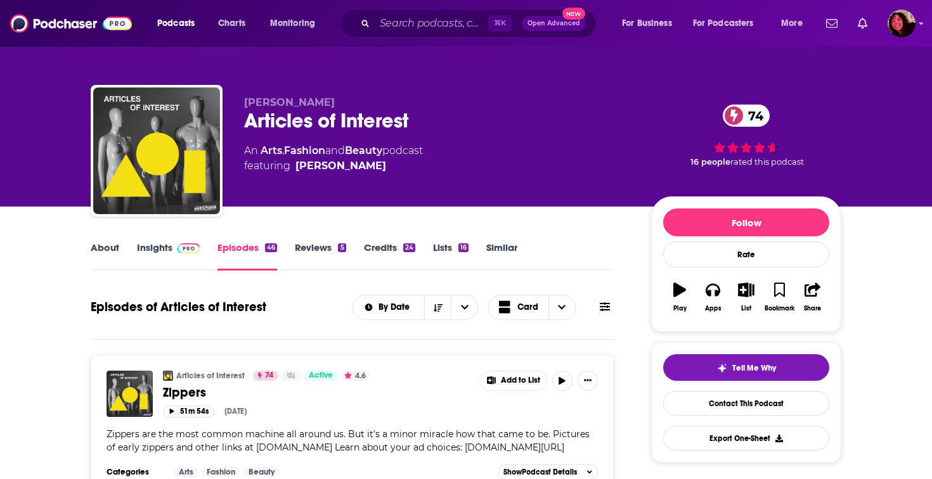
click at [170, 250] on link "Insights" at bounding box center [168, 256] width 63 height 29
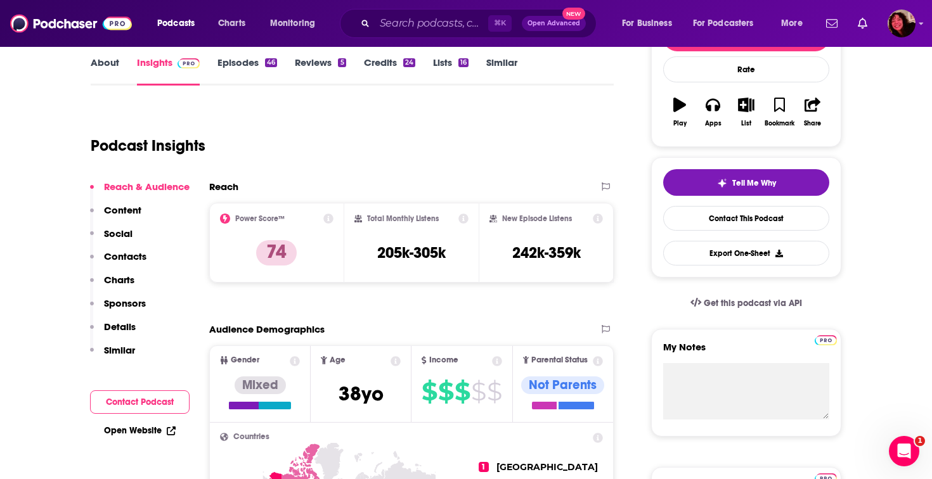
click at [125, 247] on button "Social" at bounding box center [111, 239] width 42 height 23
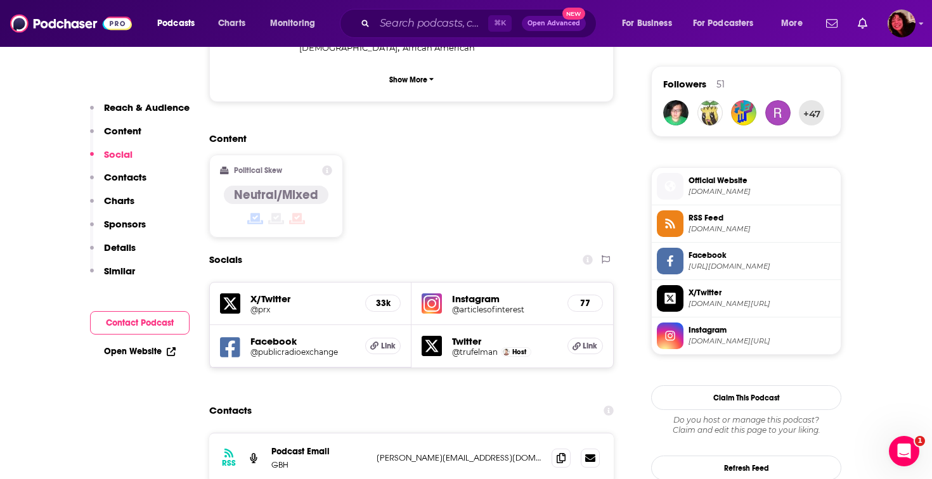
click at [128, 168] on button "Social" at bounding box center [111, 159] width 42 height 23
click at [131, 176] on p "Contacts" at bounding box center [125, 177] width 42 height 12
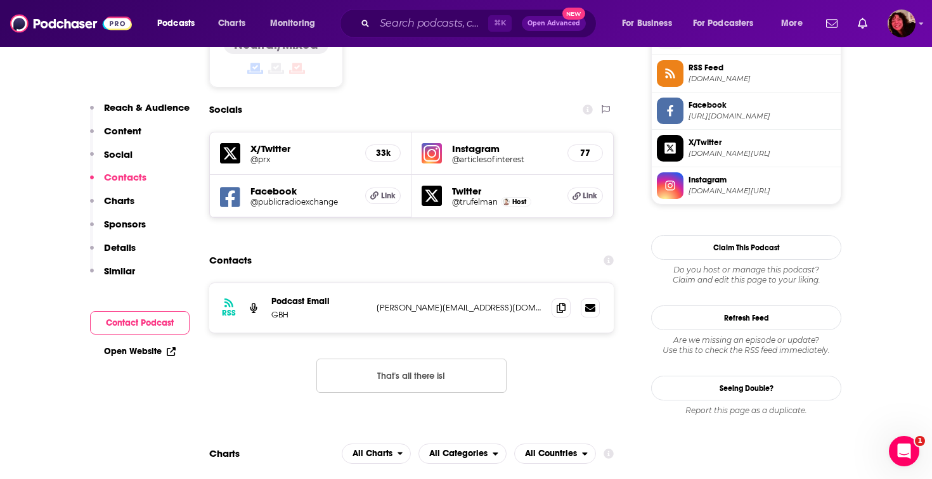
scroll to position [1060, 0]
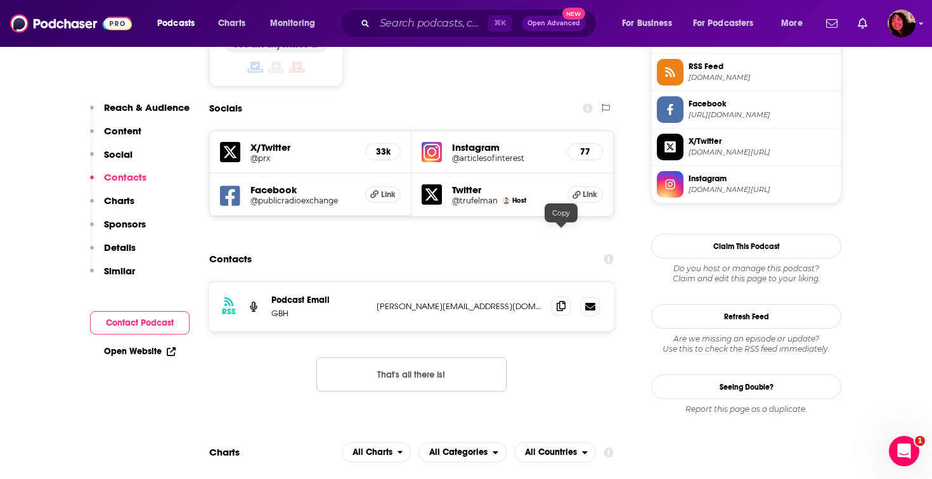
click at [428, 301] on icon at bounding box center [561, 306] width 9 height 10
click at [428, 25] on input "Search podcasts, credits, & more..." at bounding box center [431, 23] width 113 height 20
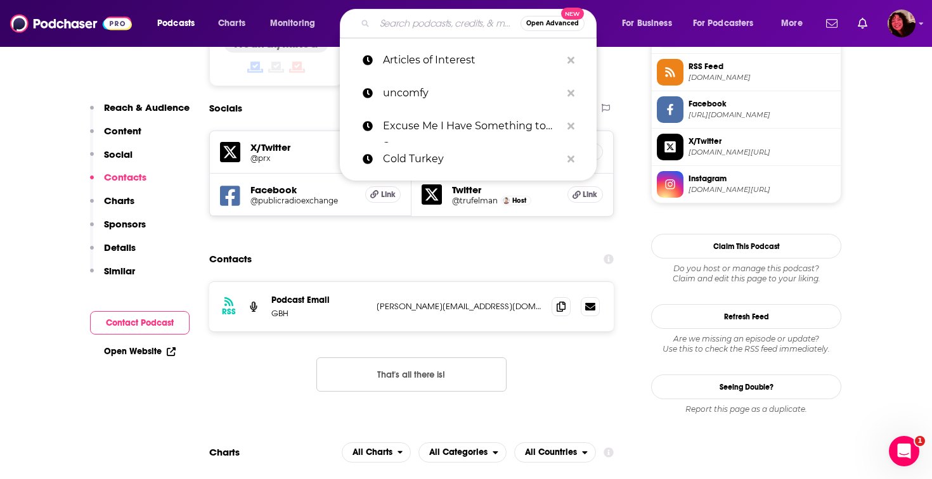
paste input "Depresh Mode with [PERSON_NAME]"
type input "Depresh Mode with [PERSON_NAME]"
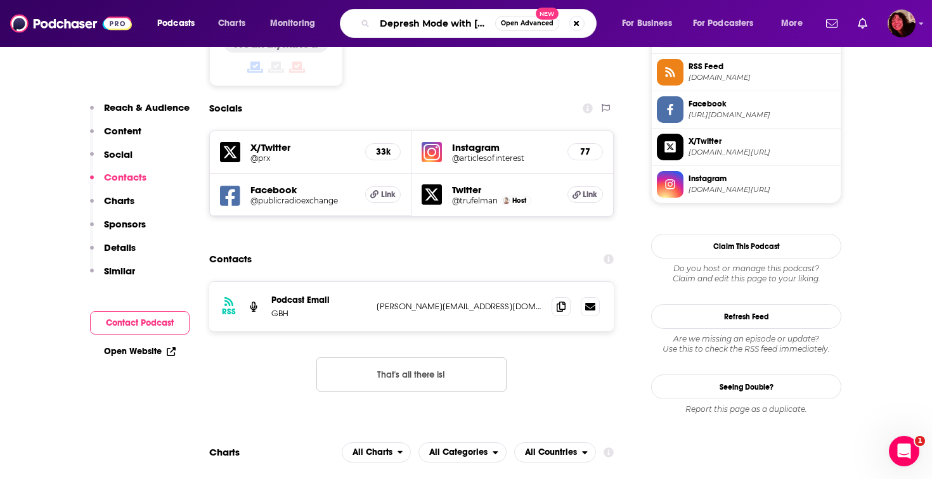
scroll to position [0, 30]
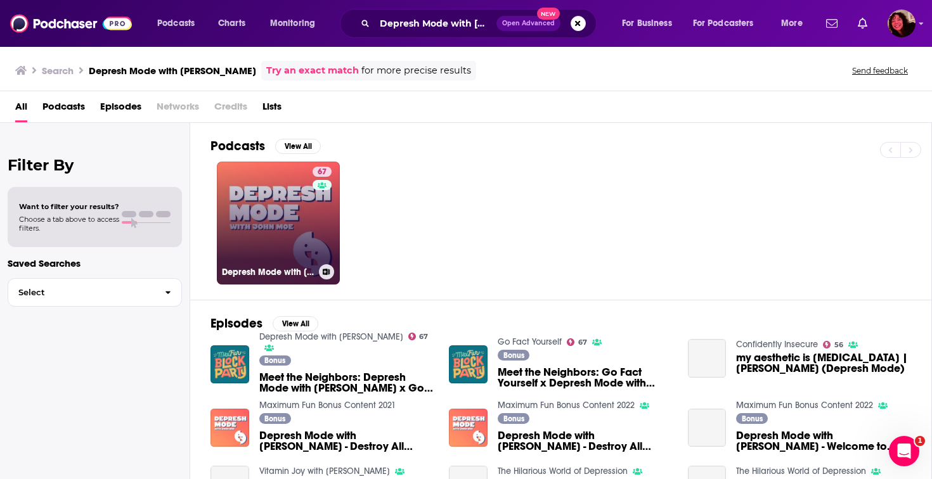
click at [325, 219] on div "67" at bounding box center [324, 216] width 22 height 98
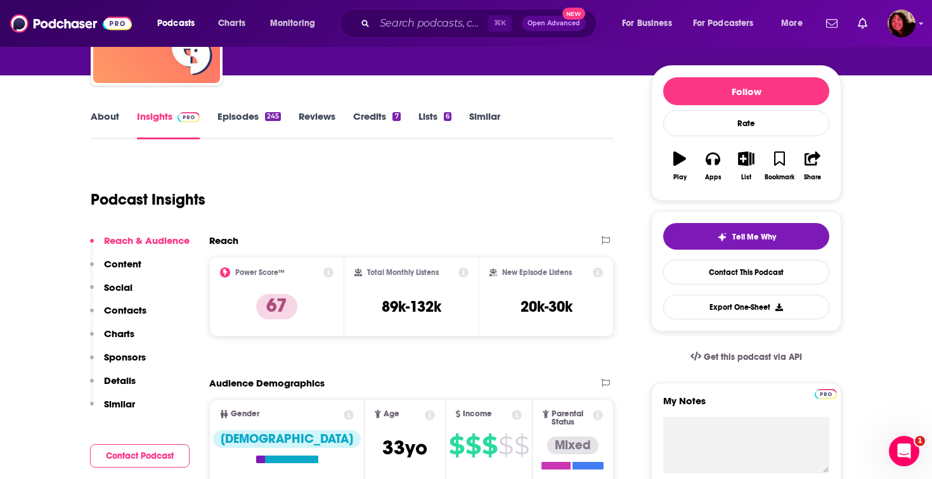
scroll to position [133, 0]
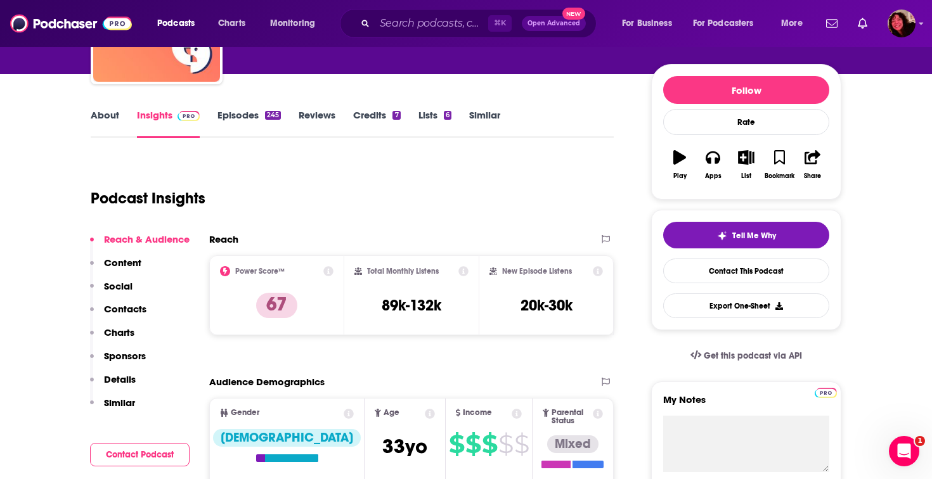
click at [114, 120] on link "About" at bounding box center [105, 123] width 29 height 29
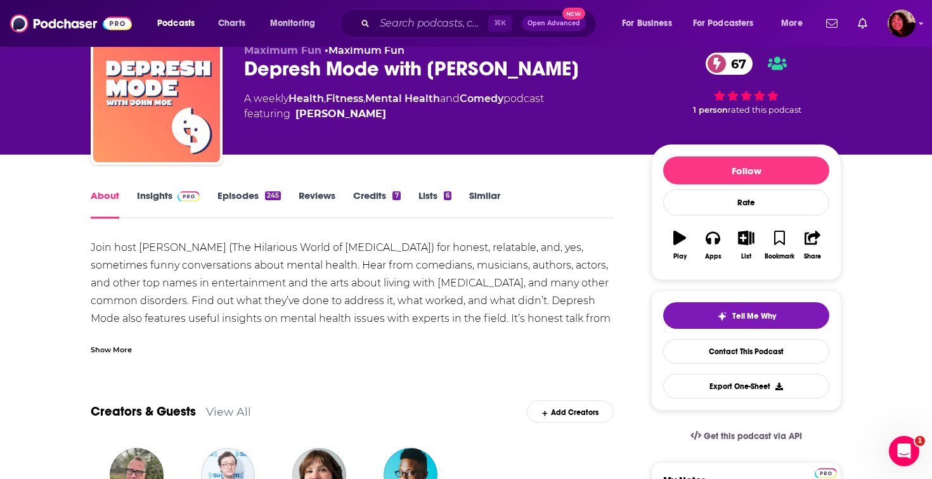
scroll to position [62, 0]
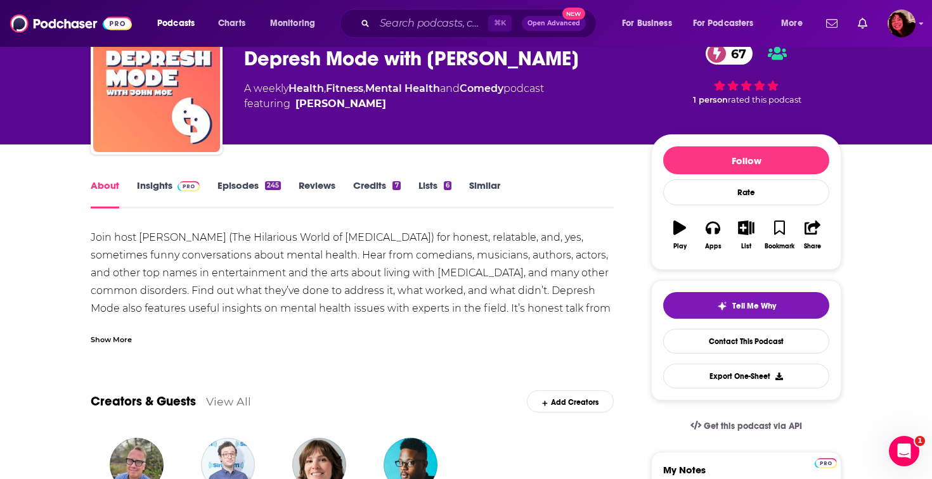
click at [167, 187] on link "Insights" at bounding box center [168, 193] width 63 height 29
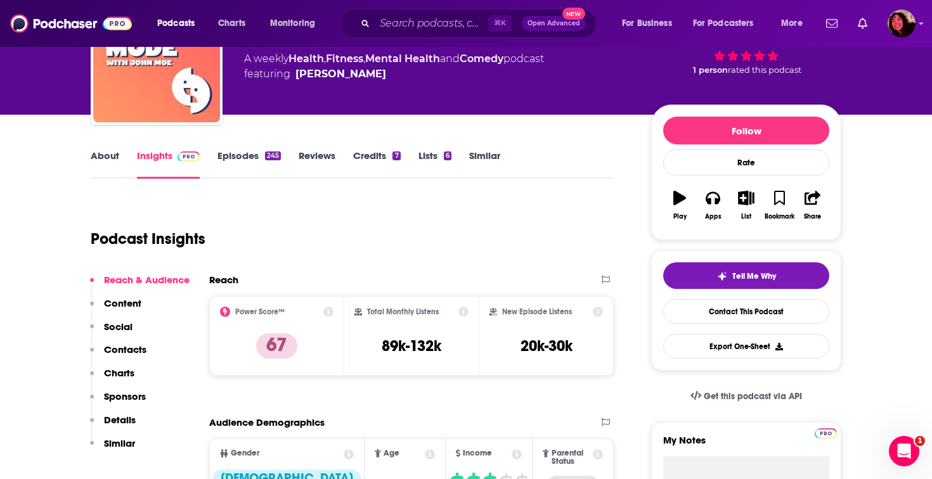
click at [127, 351] on p "Contacts" at bounding box center [125, 350] width 42 height 12
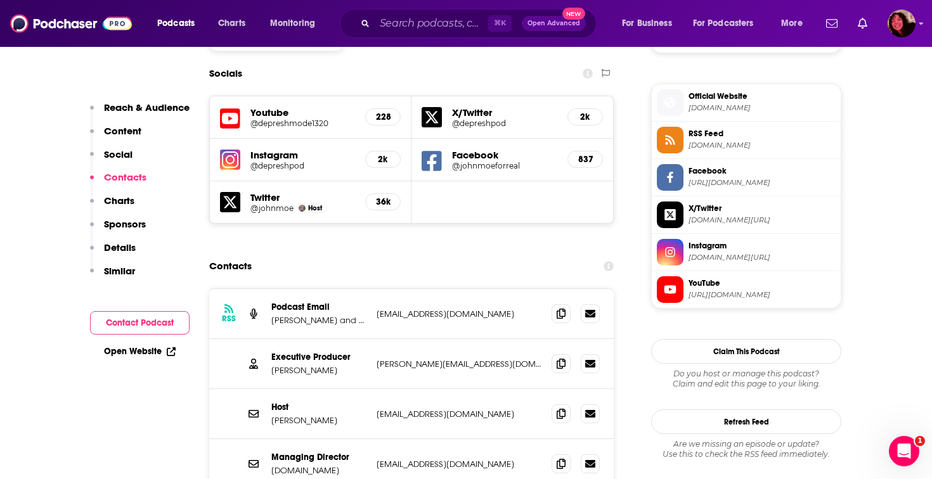
scroll to position [1117, 0]
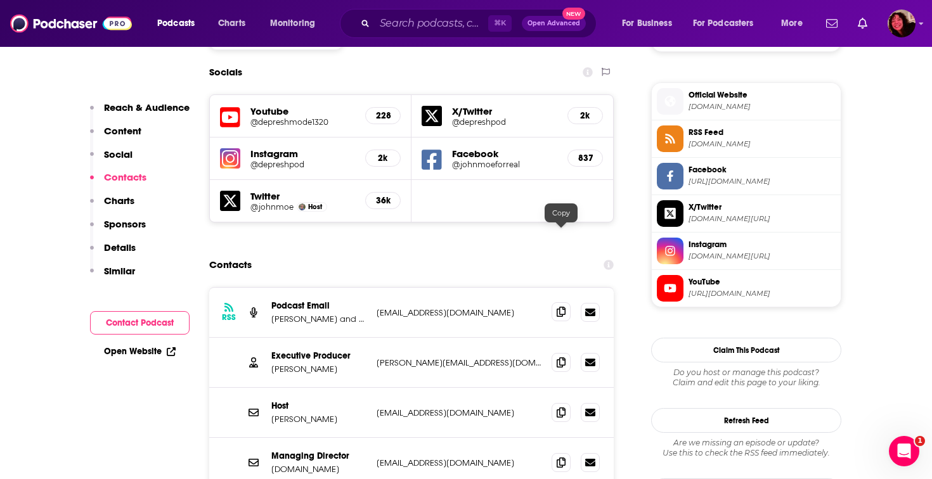
click at [428, 302] on span at bounding box center [561, 311] width 19 height 19
click at [428, 307] on icon at bounding box center [561, 312] width 9 height 10
click at [428, 253] on div "Contacts" at bounding box center [411, 265] width 405 height 24
click at [428, 408] on p "[EMAIL_ADDRESS][DOMAIN_NAME]" at bounding box center [459, 413] width 165 height 11
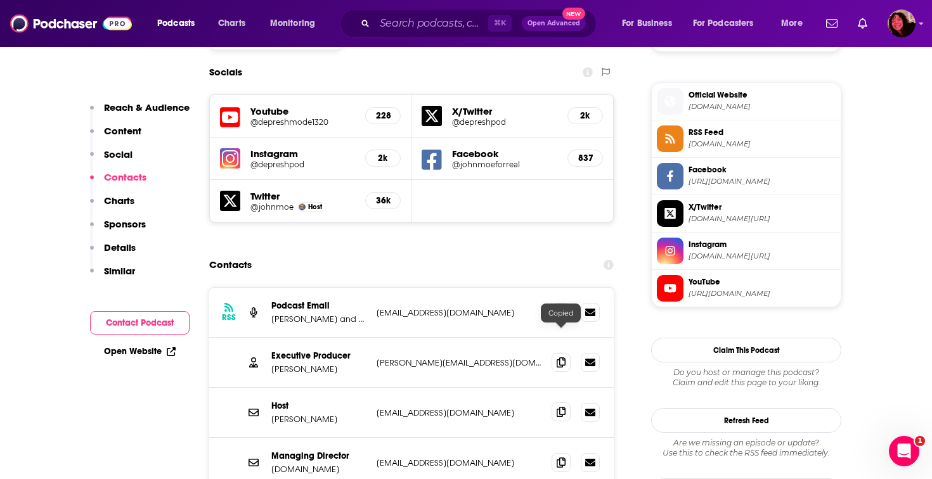
click at [428, 403] on span at bounding box center [561, 412] width 19 height 19
click at [428, 357] on icon at bounding box center [561, 362] width 9 height 10
click at [428, 407] on icon at bounding box center [561, 412] width 9 height 10
click at [368, 30] on div "⌘ K Open Advanced New" at bounding box center [468, 23] width 257 height 29
click at [392, 24] on input "Search podcasts, credits, & more..." at bounding box center [431, 23] width 113 height 20
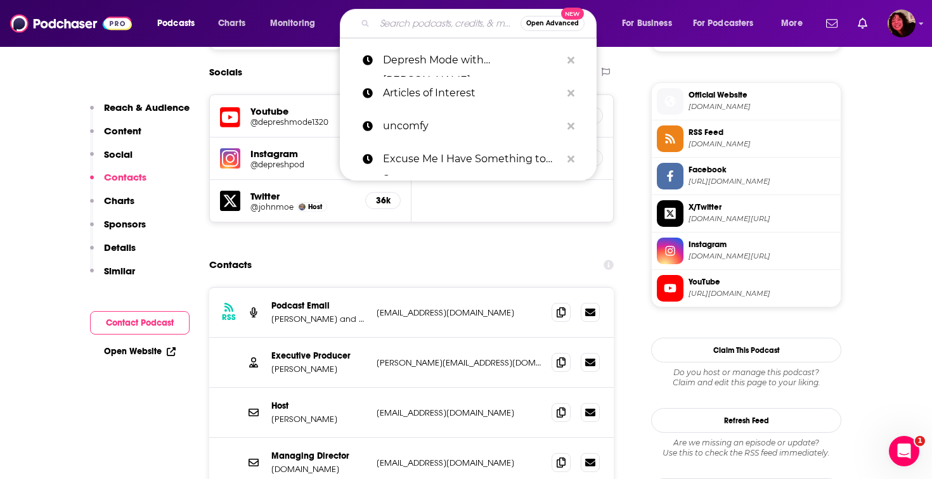
paste input "Subtitle"
type input "Subtitle"
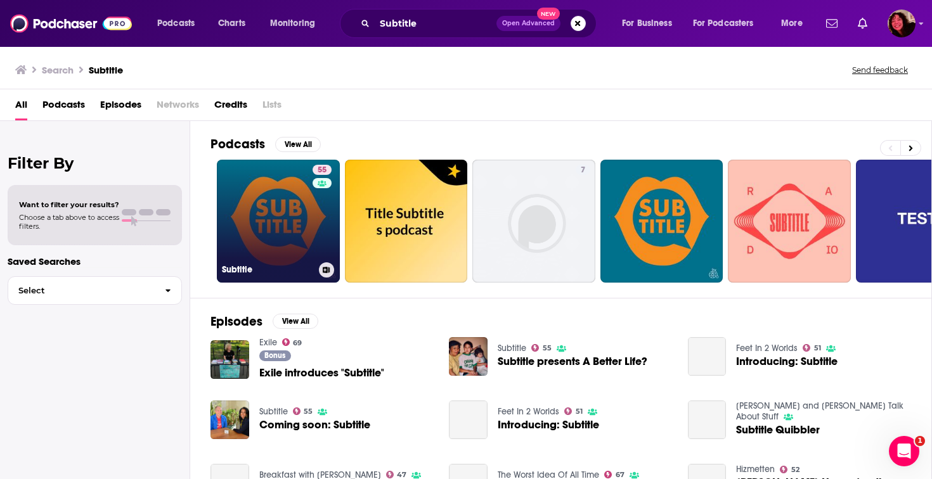
click at [286, 230] on link "55 Subtitle" at bounding box center [278, 221] width 123 height 123
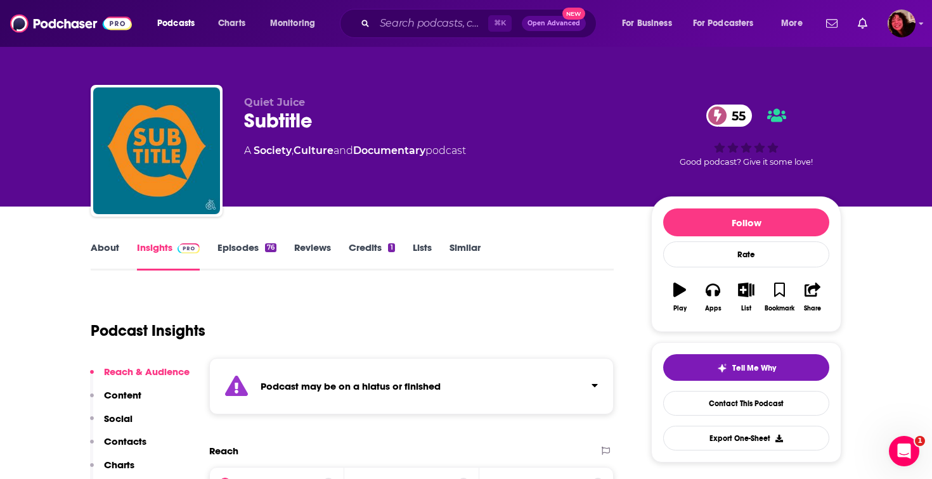
click at [129, 439] on p "Contacts" at bounding box center [125, 442] width 42 height 12
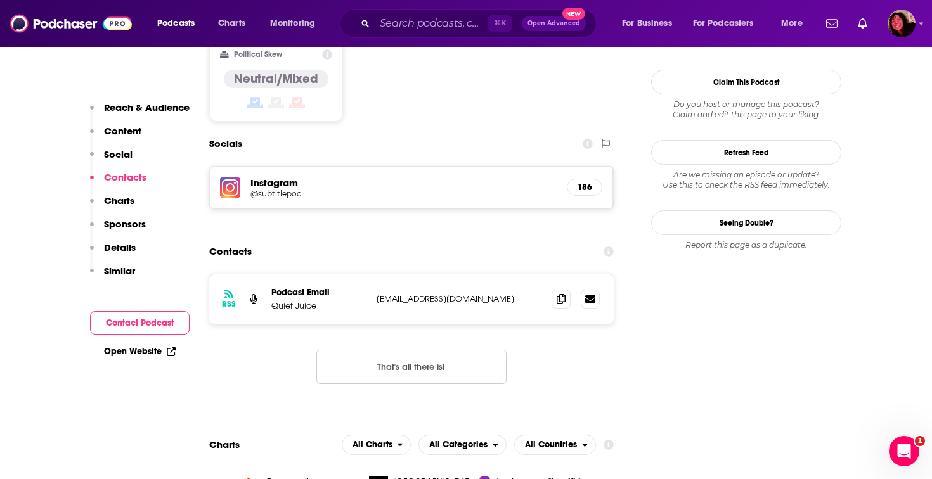
scroll to position [1156, 0]
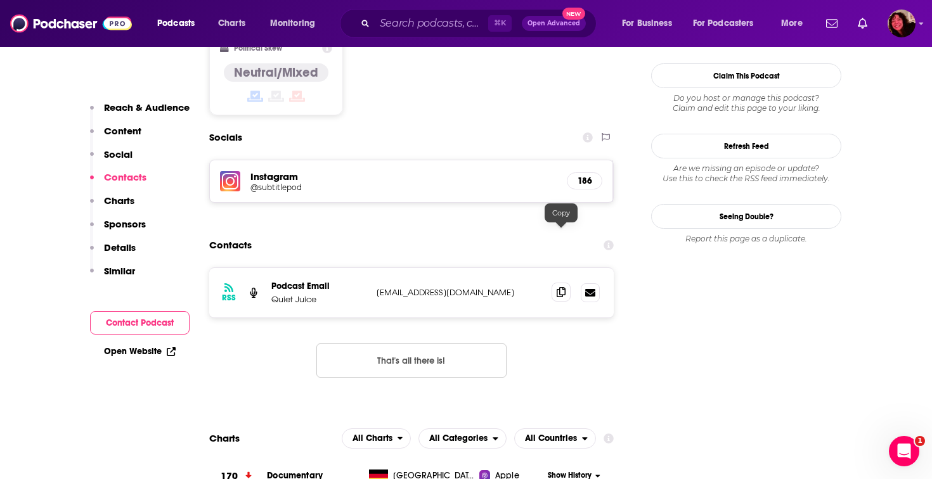
click at [428, 283] on span at bounding box center [561, 292] width 19 height 19
click at [413, 22] on input "Search podcasts, credits, & more..." at bounding box center [431, 23] width 113 height 20
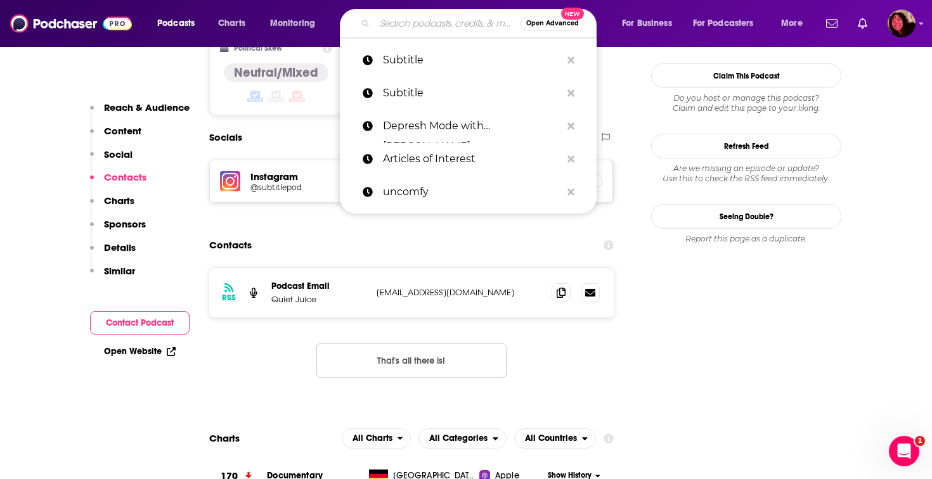
paste input "For the Healthy Hoes"
type input "For the Healthy Hoes"
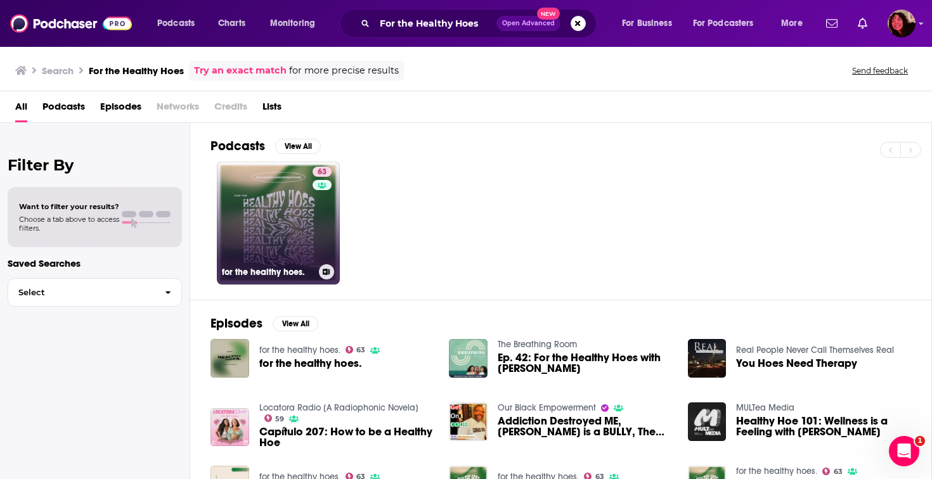
click at [304, 216] on link "63 for the healthy hoes." at bounding box center [278, 223] width 123 height 123
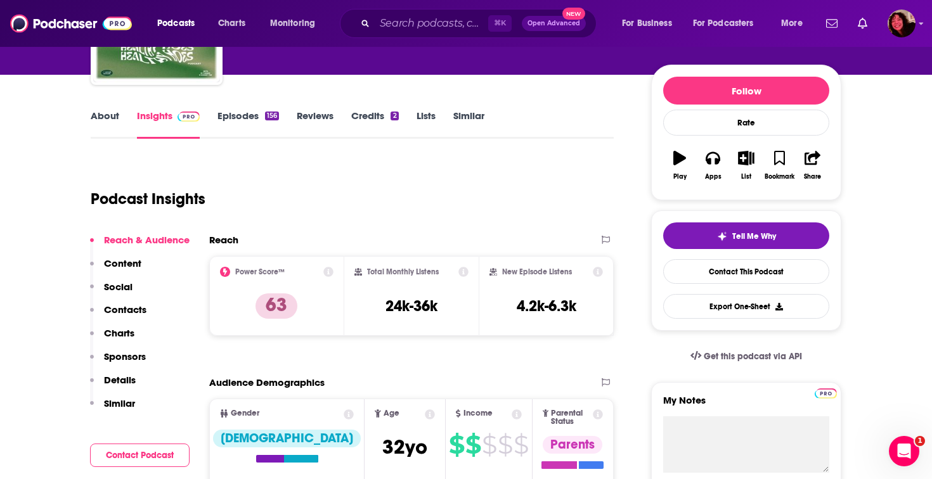
scroll to position [223, 0]
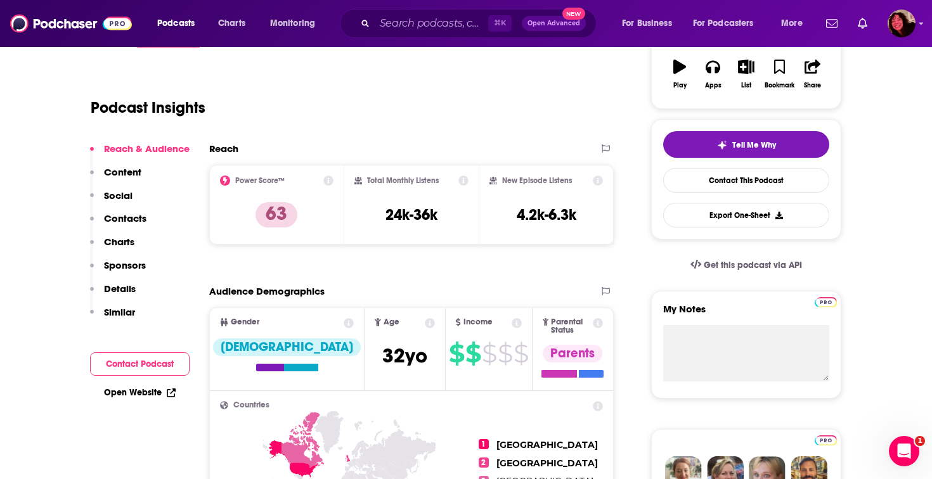
click at [122, 217] on p "Contacts" at bounding box center [125, 218] width 42 height 12
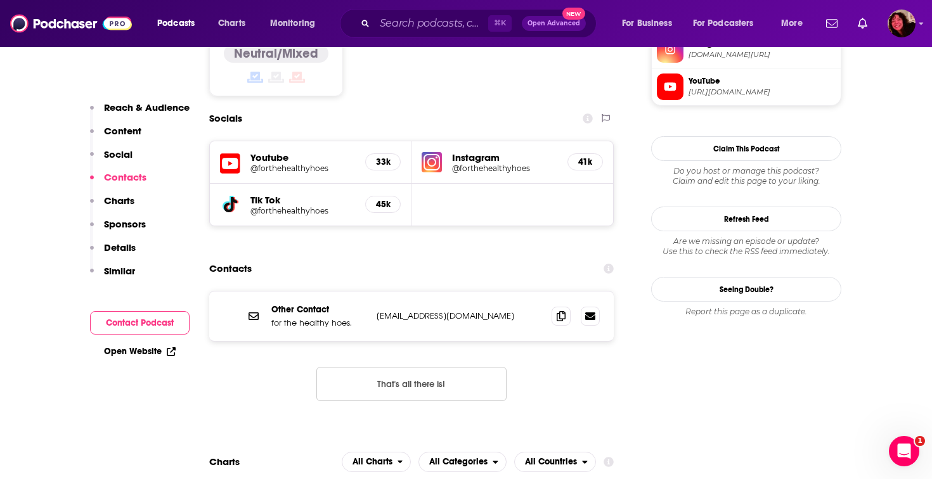
scroll to position [1059, 0]
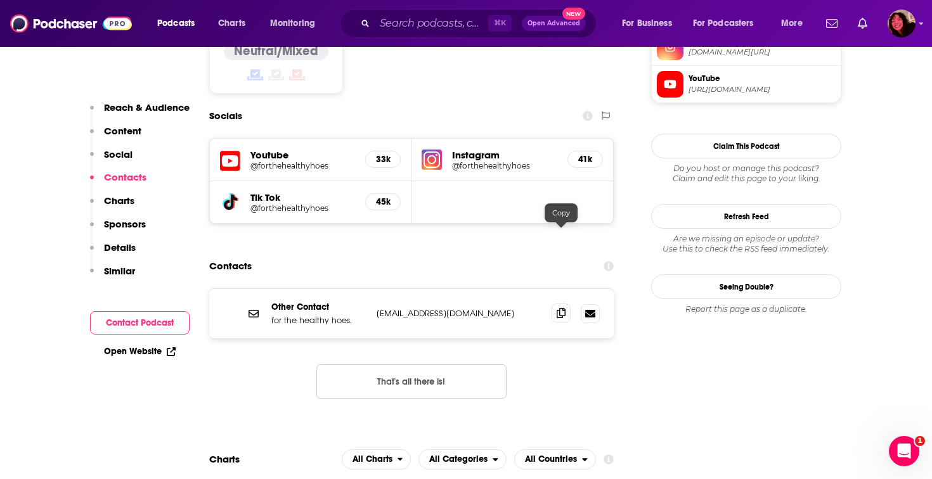
click at [428, 304] on span at bounding box center [561, 313] width 19 height 19
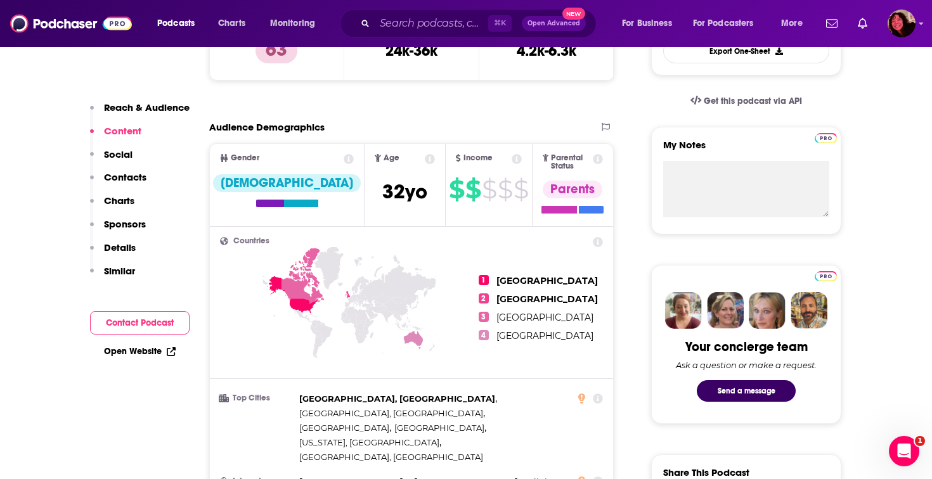
scroll to position [392, 0]
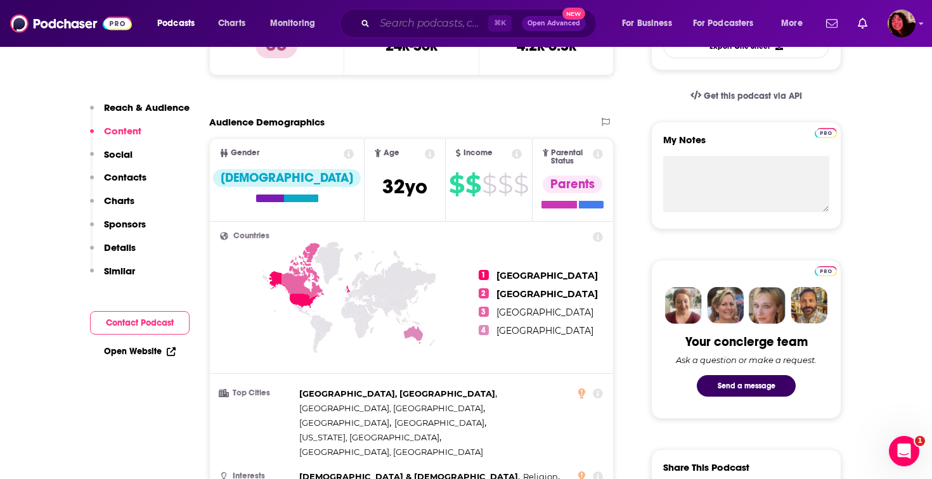
click at [428, 17] on input "Search podcasts, credits, & more..." at bounding box center [431, 23] width 113 height 20
paste input "Swirl & Sip Podcast"
type input "Swirl & Sip Podcast"
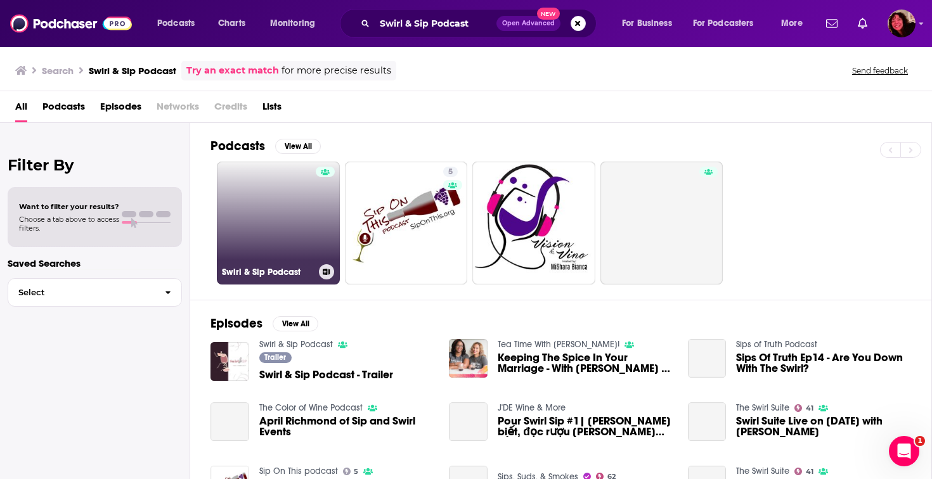
click at [276, 242] on link "Swirl & Sip Podcast" at bounding box center [278, 223] width 123 height 123
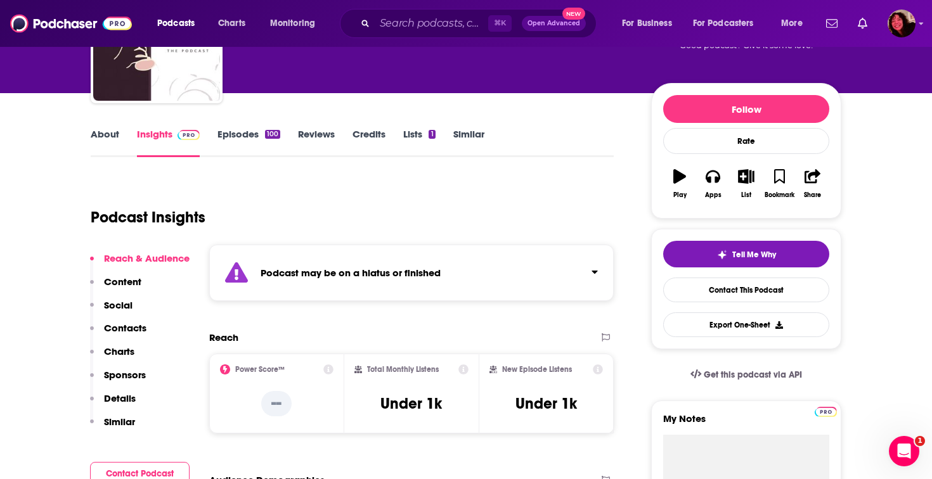
scroll to position [127, 0]
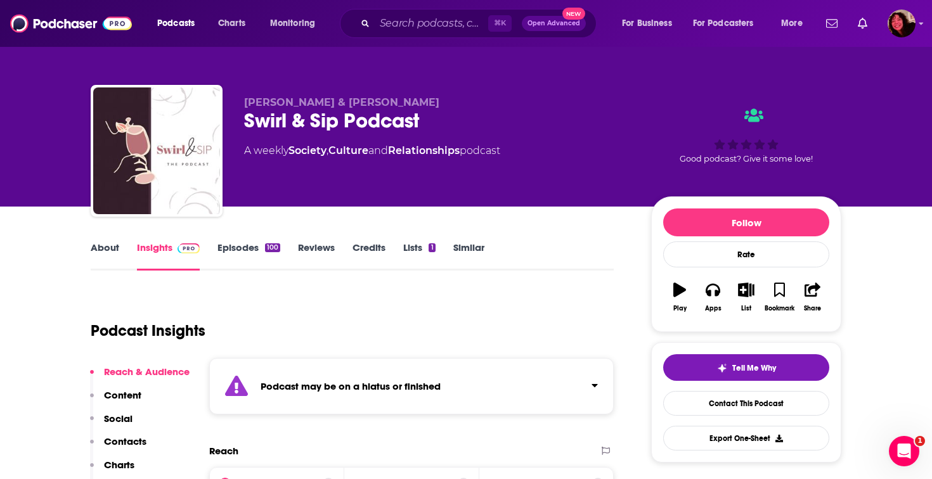
click at [417, 12] on div "⌘ K Open Advanced New" at bounding box center [468, 23] width 257 height 29
click at [417, 14] on input "Search podcasts, credits, & more..." at bounding box center [431, 23] width 113 height 20
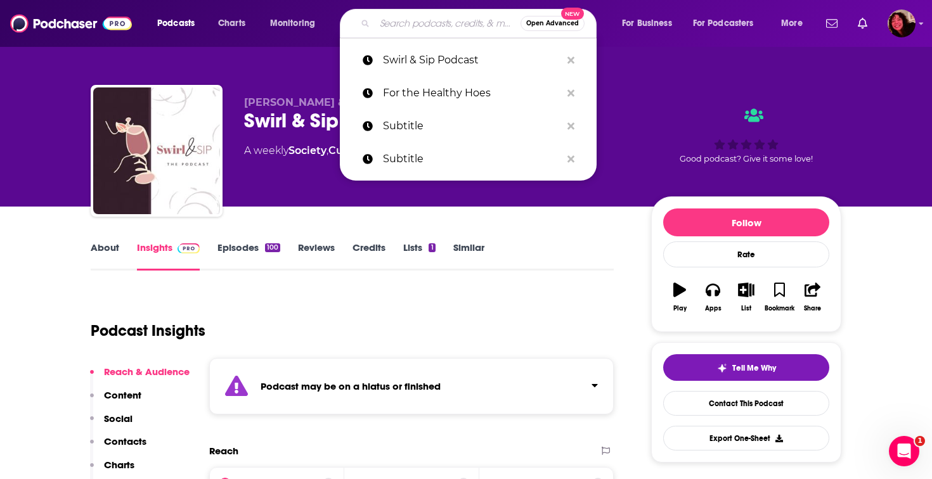
paste input "The Growth Mindset Gal"
type input "The Growth Mindset Gal"
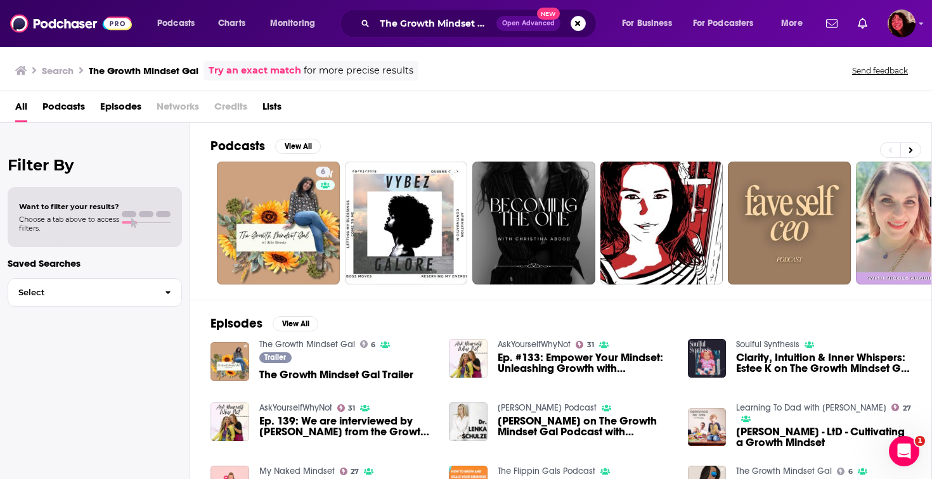
click at [60, 113] on span "Podcasts" at bounding box center [63, 109] width 42 height 26
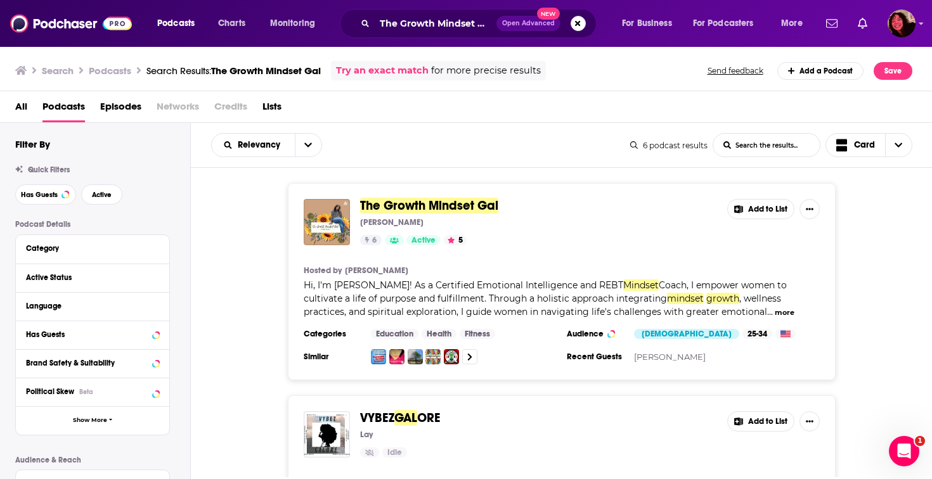
click at [399, 207] on span "The Growth Mindset Gal" at bounding box center [429, 206] width 138 height 16
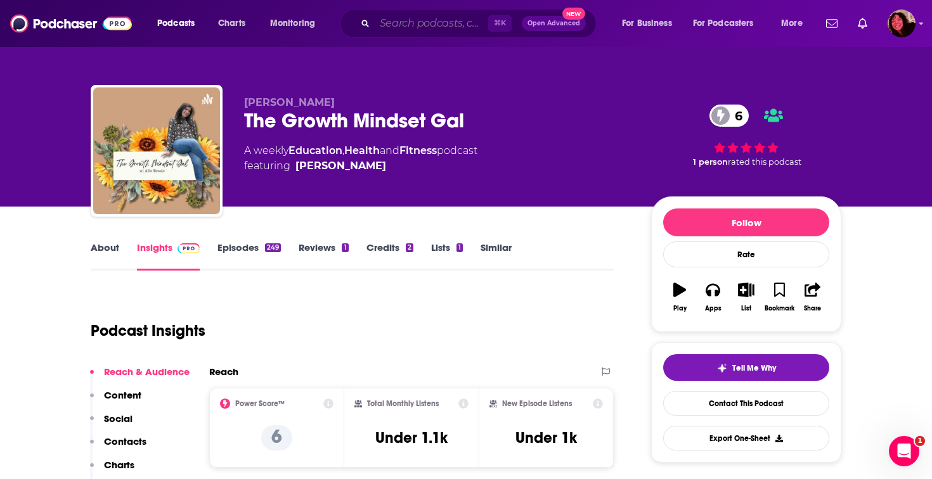
click at [401, 21] on input "Search podcasts, credits, & more..." at bounding box center [431, 23] width 113 height 20
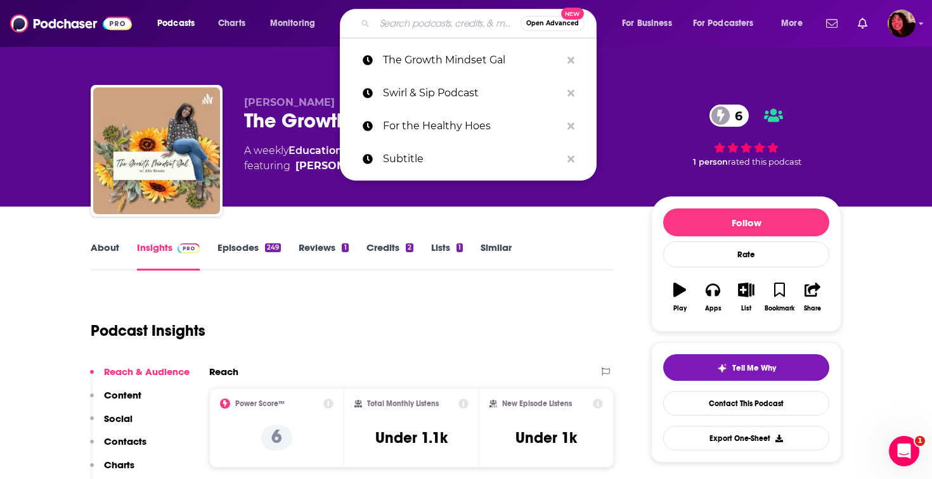
paste input "MOMEO"
type input "MOMEO"
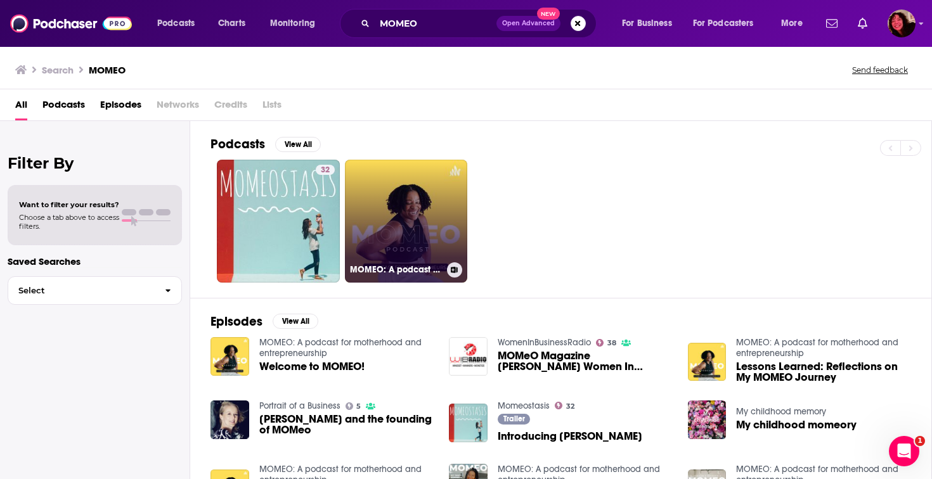
click at [381, 224] on link "MOMEO: A podcast for motherhood and entrepreneurship" at bounding box center [406, 221] width 123 height 123
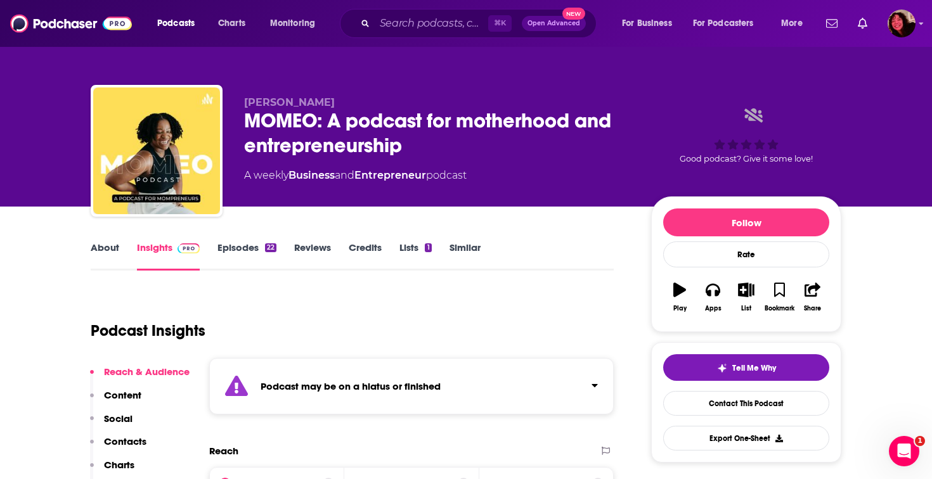
click at [384, 393] on div "Podcast may be on a hiatus or finished" at bounding box center [411, 386] width 405 height 56
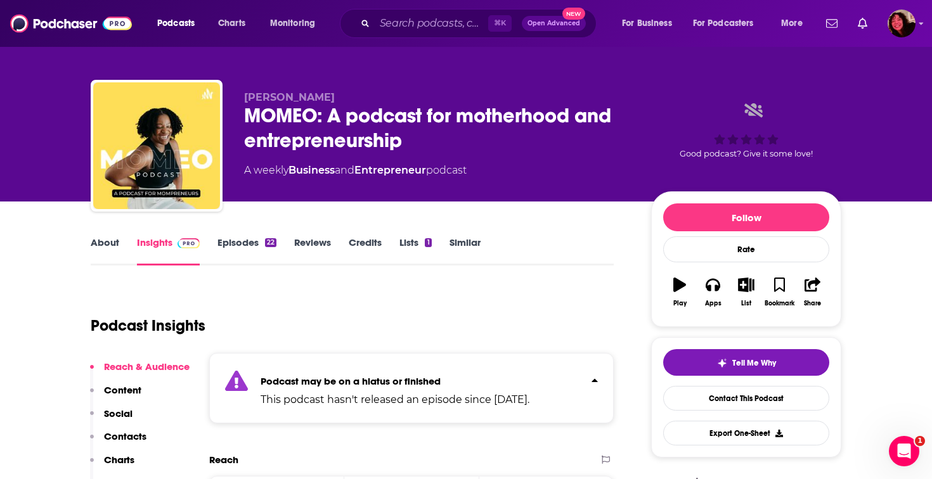
click at [400, 385] on strong "Podcast may be on a hiatus or finished" at bounding box center [351, 381] width 180 height 12
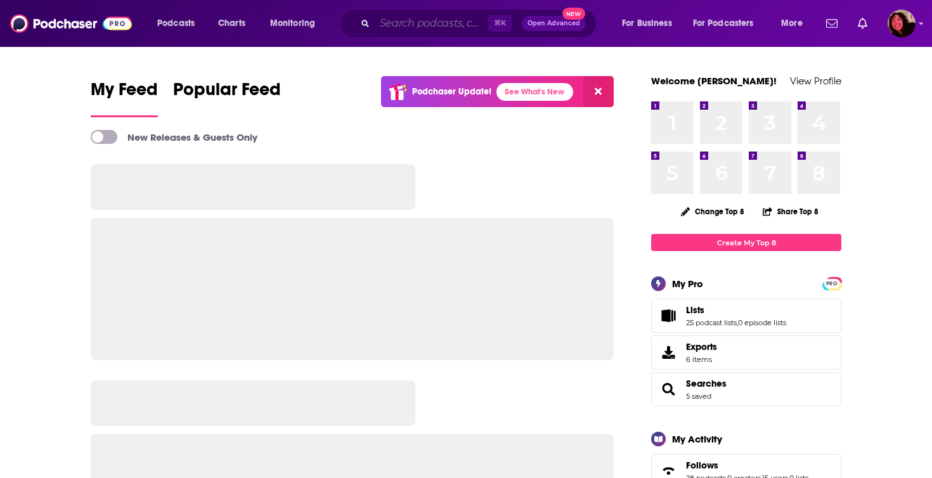
click at [404, 22] on input "Search podcasts, credits, & more..." at bounding box center [431, 23] width 113 height 20
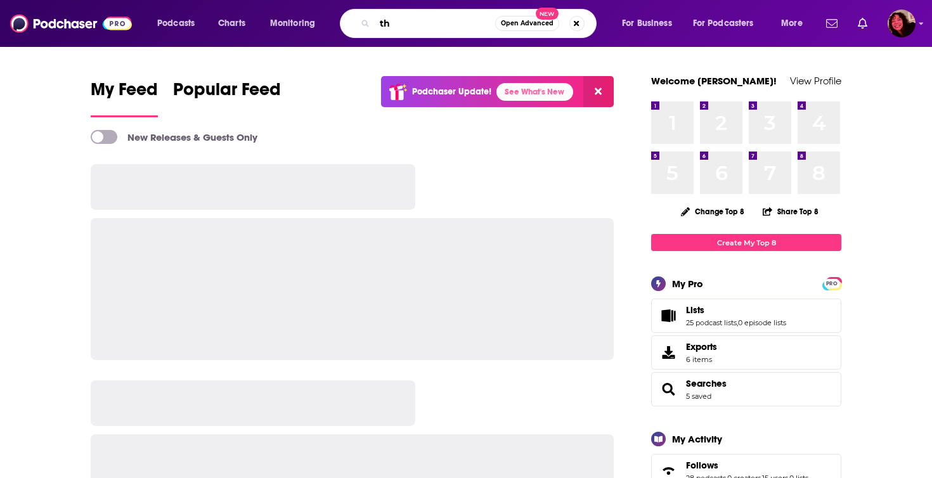
type input "t"
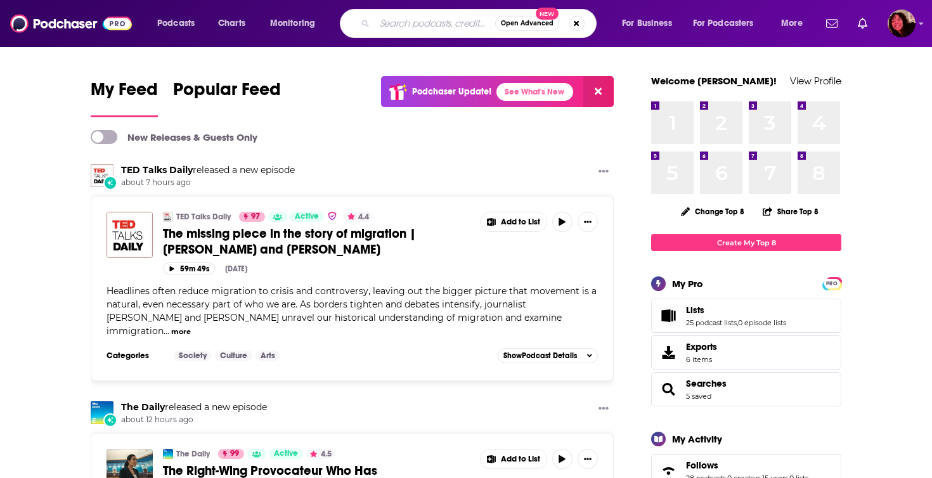
paste input "https://wellnessloud.com/podcast/"
type input "https://wellnessloud.com/podcast/"
type input "the evolving wellness"
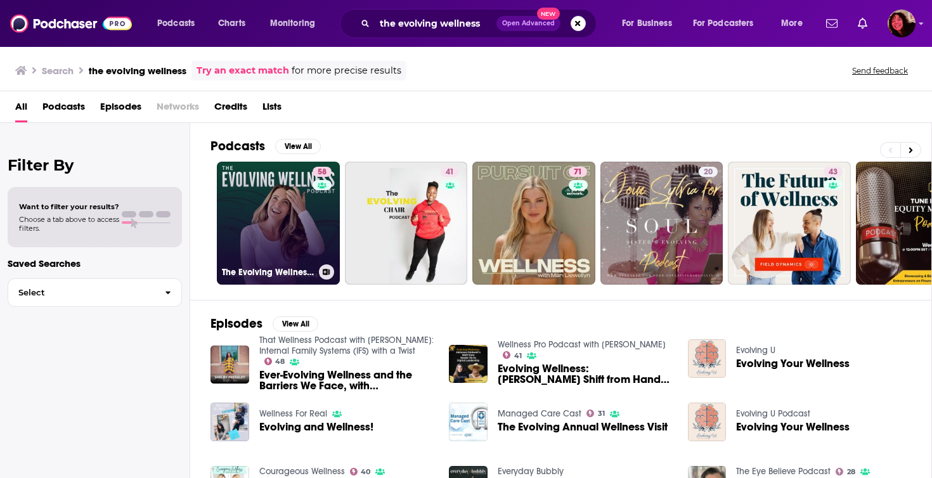
click at [265, 227] on link "58 The Evolving Wellness Podcast with Sarah Kleiner Wellness" at bounding box center [278, 223] width 123 height 123
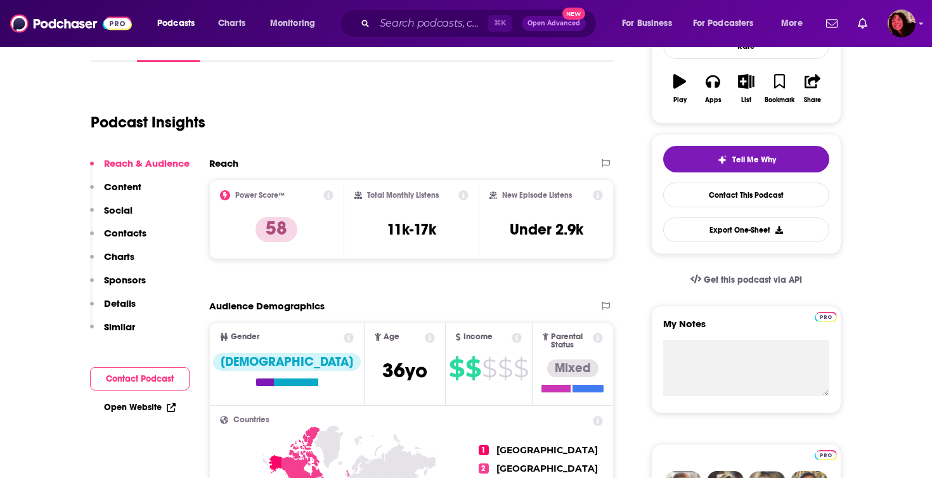
scroll to position [223, 0]
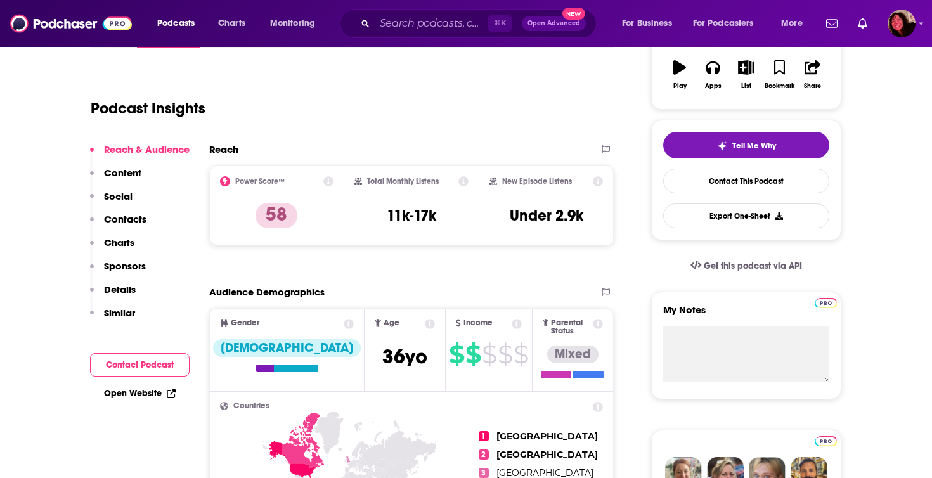
click at [130, 215] on p "Contacts" at bounding box center [125, 219] width 42 height 12
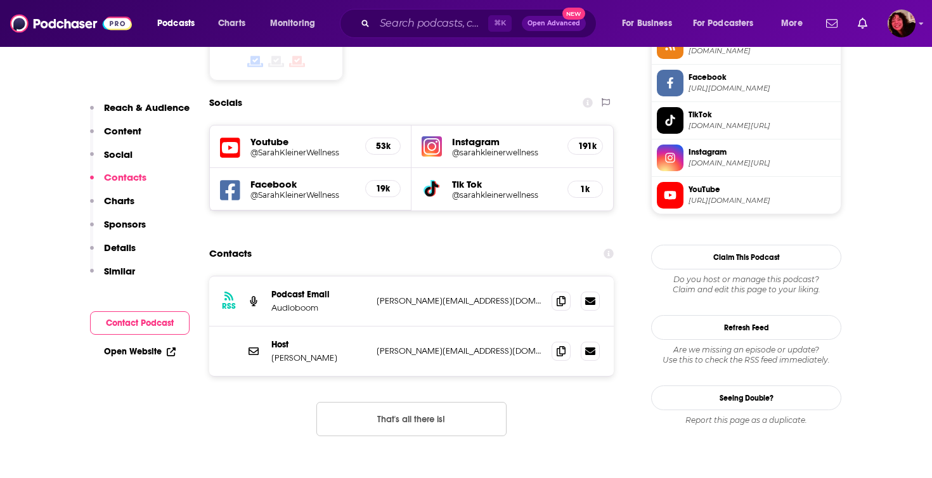
scroll to position [1089, 0]
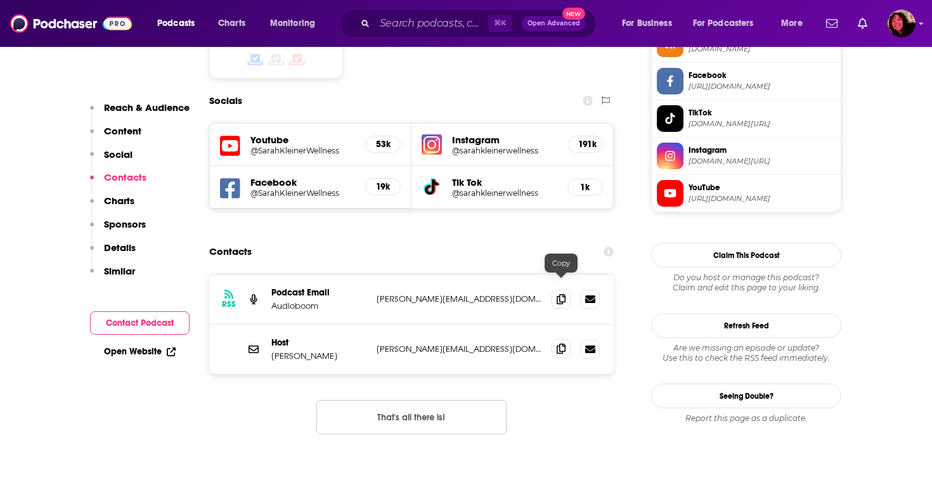
click at [556, 339] on span at bounding box center [561, 348] width 19 height 19
